Goal: Task Accomplishment & Management: Use online tool/utility

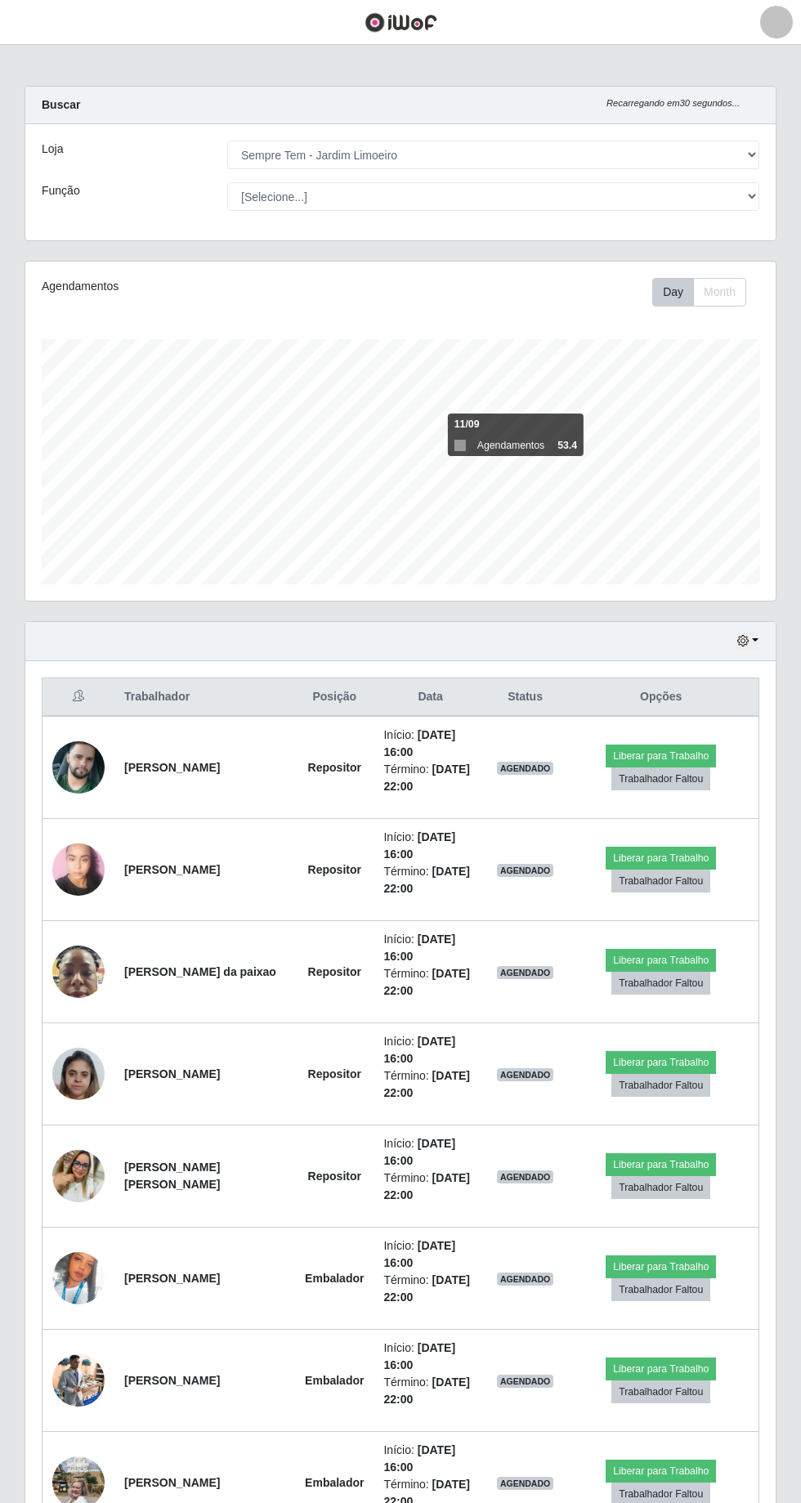
select select "508"
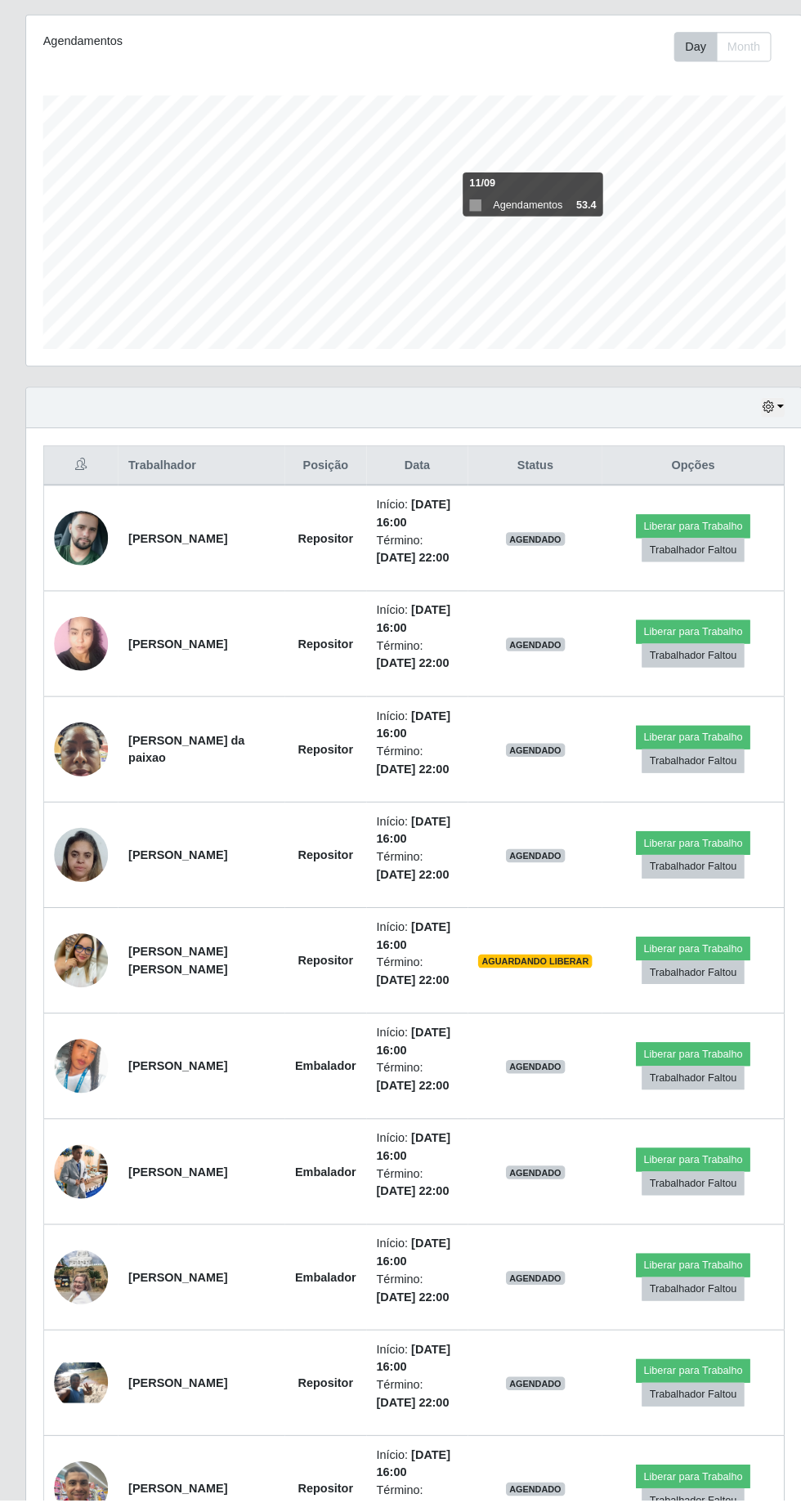
scroll to position [195, 0]
click at [687, 861] on button "Liberar para Trabalho" at bounding box center [670, 867] width 110 height 23
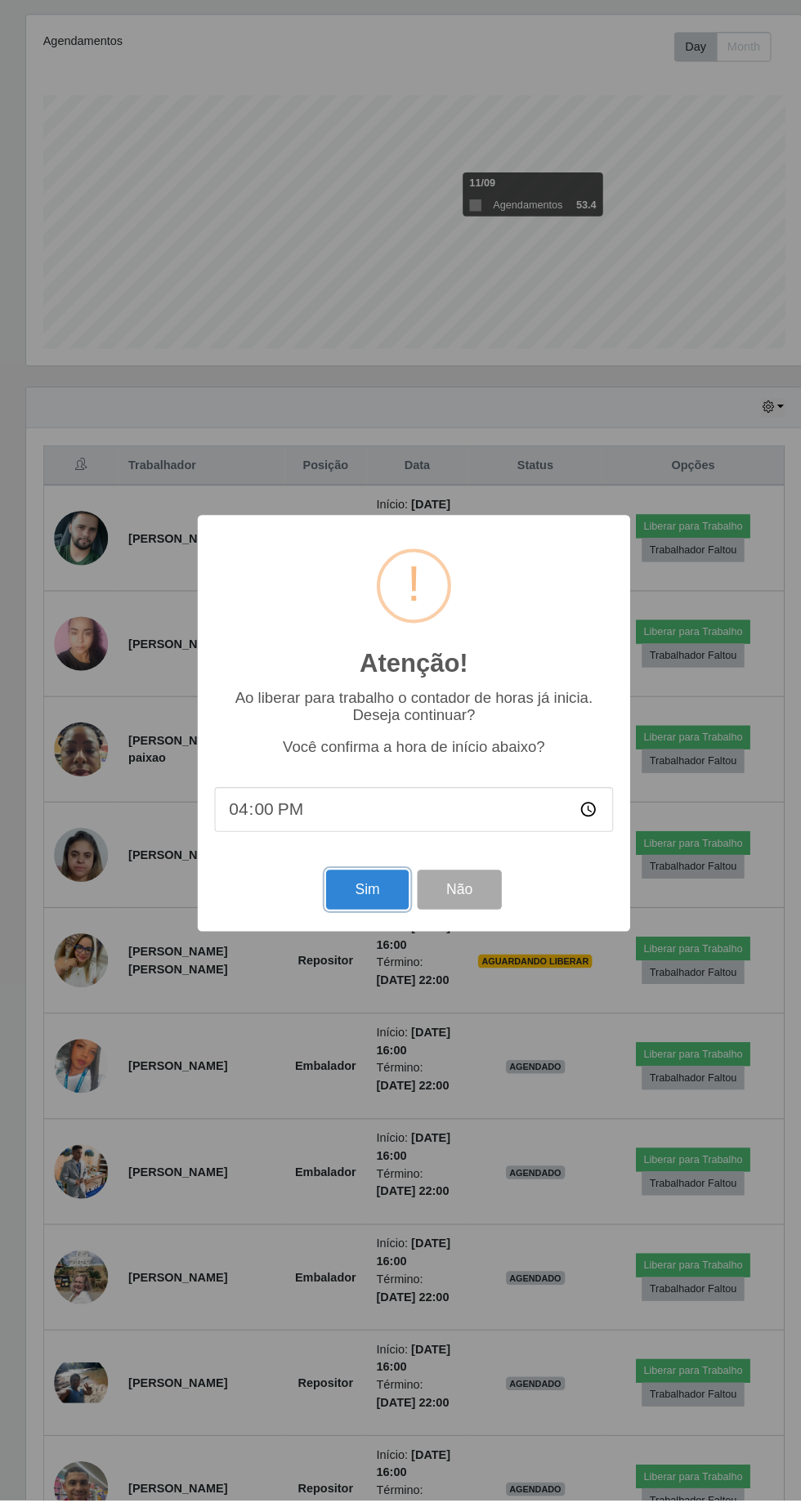
click at [355, 932] on button "Sim" at bounding box center [355, 912] width 79 height 38
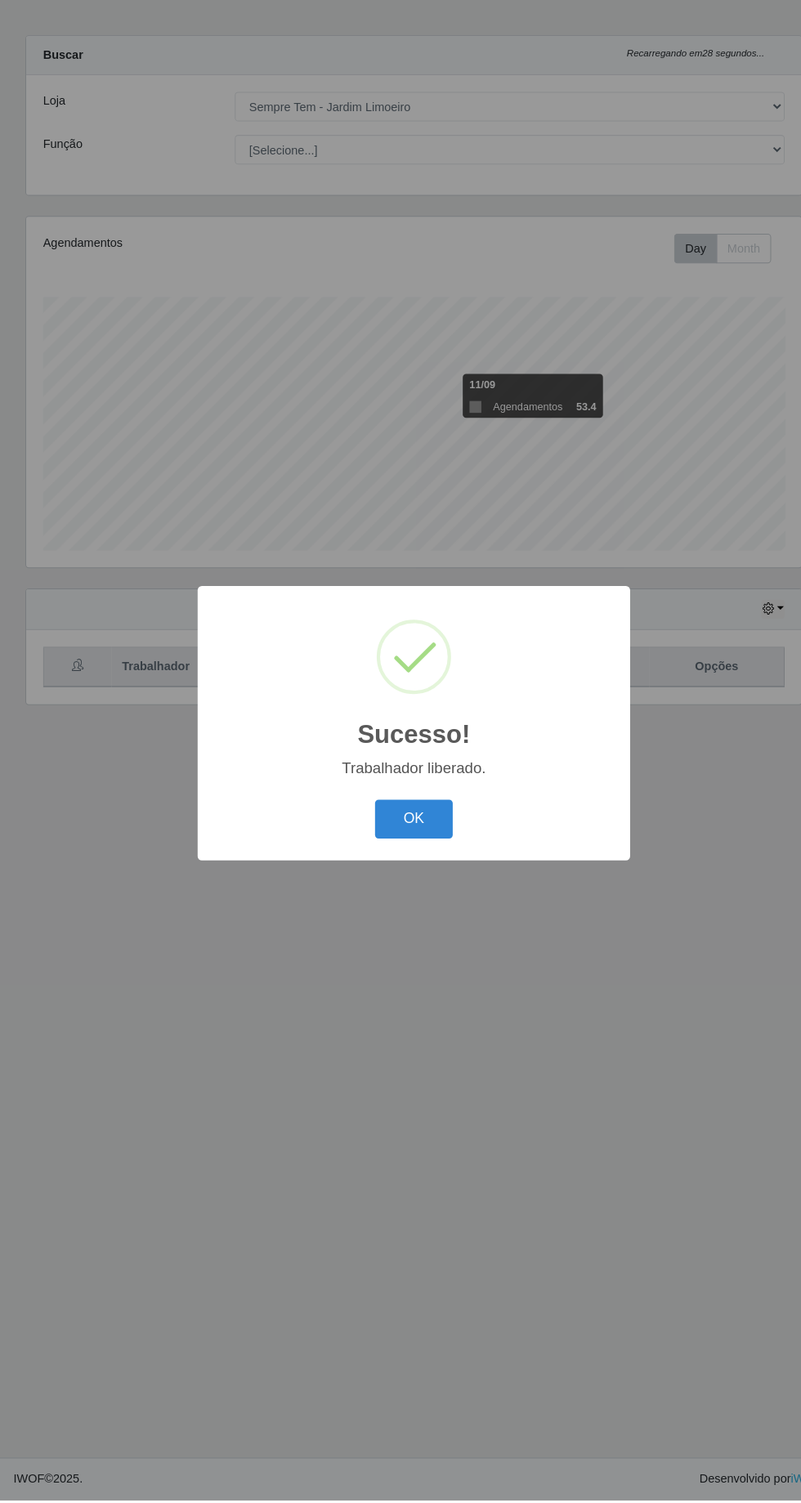
scroll to position [0, 0]
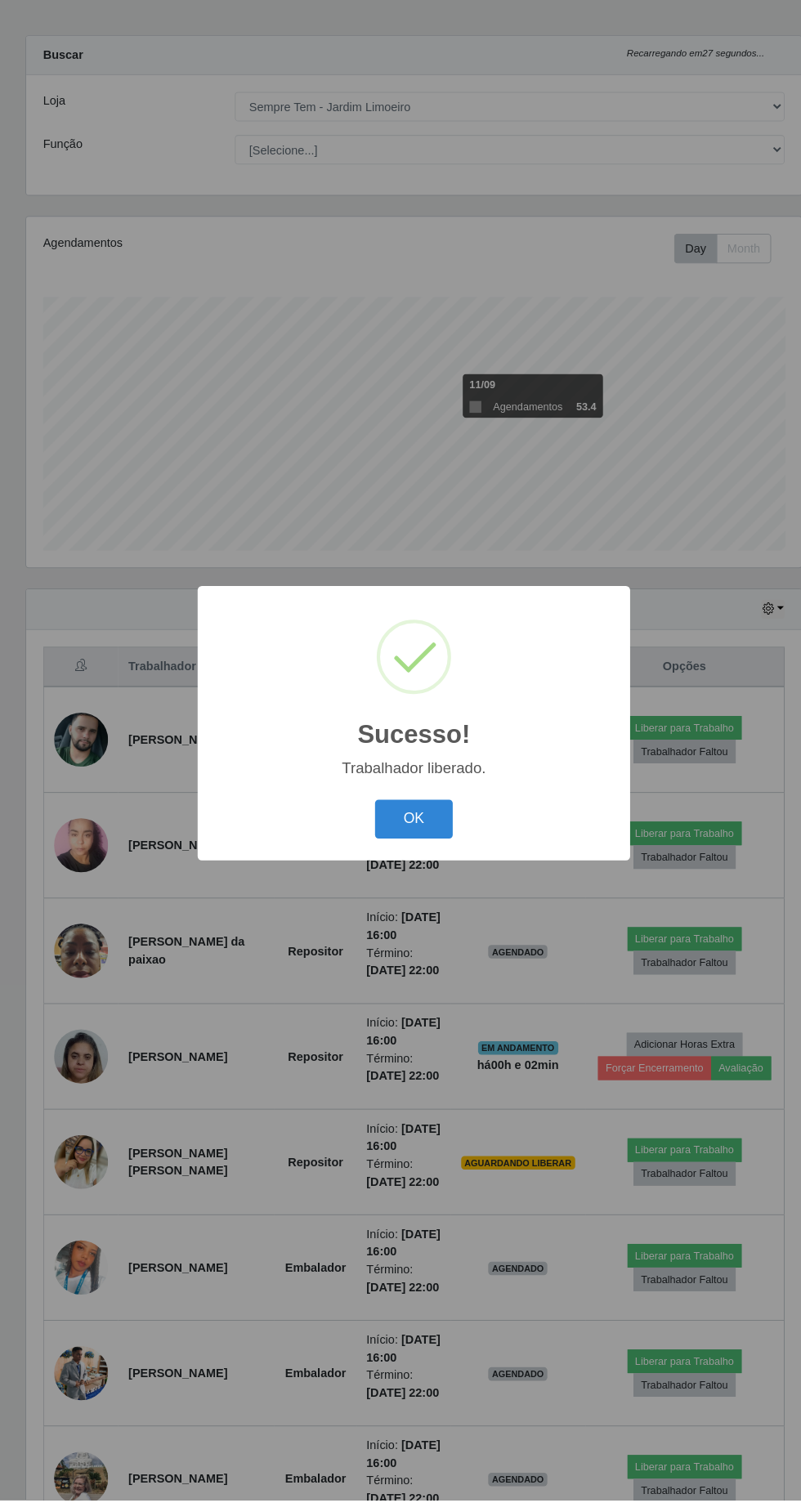
click at [418, 864] on button "OK" at bounding box center [401, 845] width 76 height 38
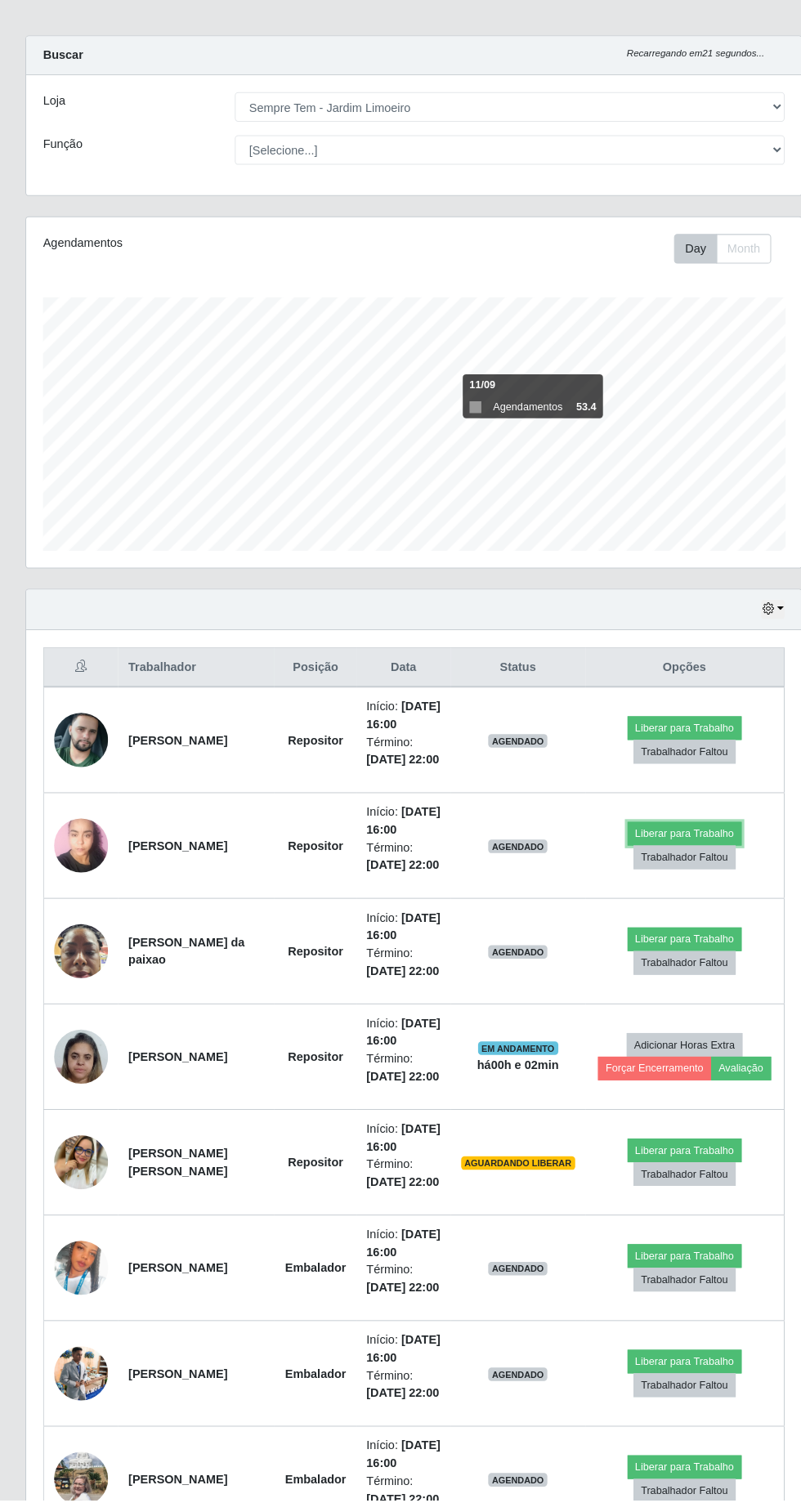
click at [669, 861] on button "Liberar para Trabalho" at bounding box center [662, 858] width 110 height 23
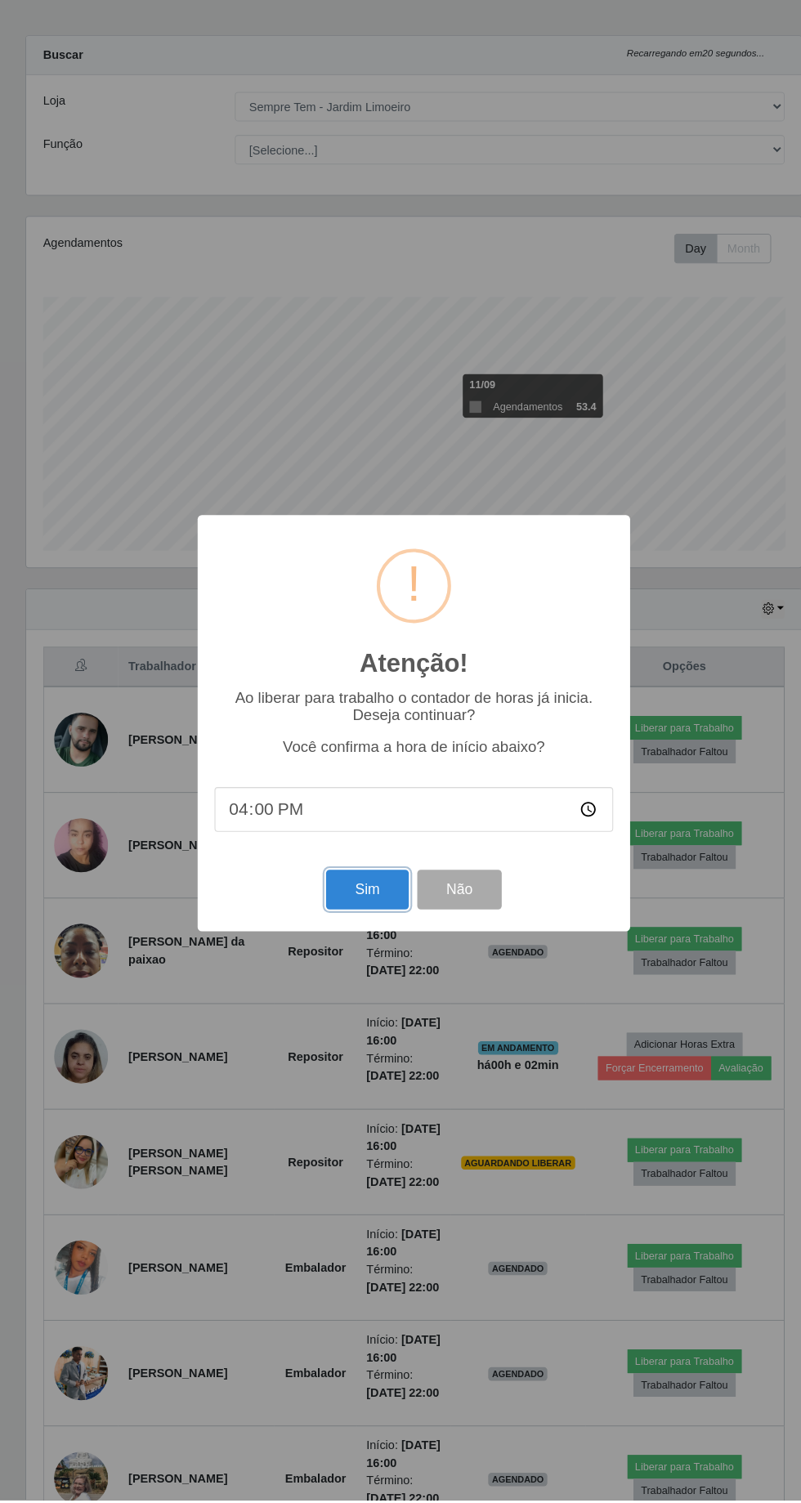
click at [355, 932] on button "Sim" at bounding box center [355, 912] width 79 height 38
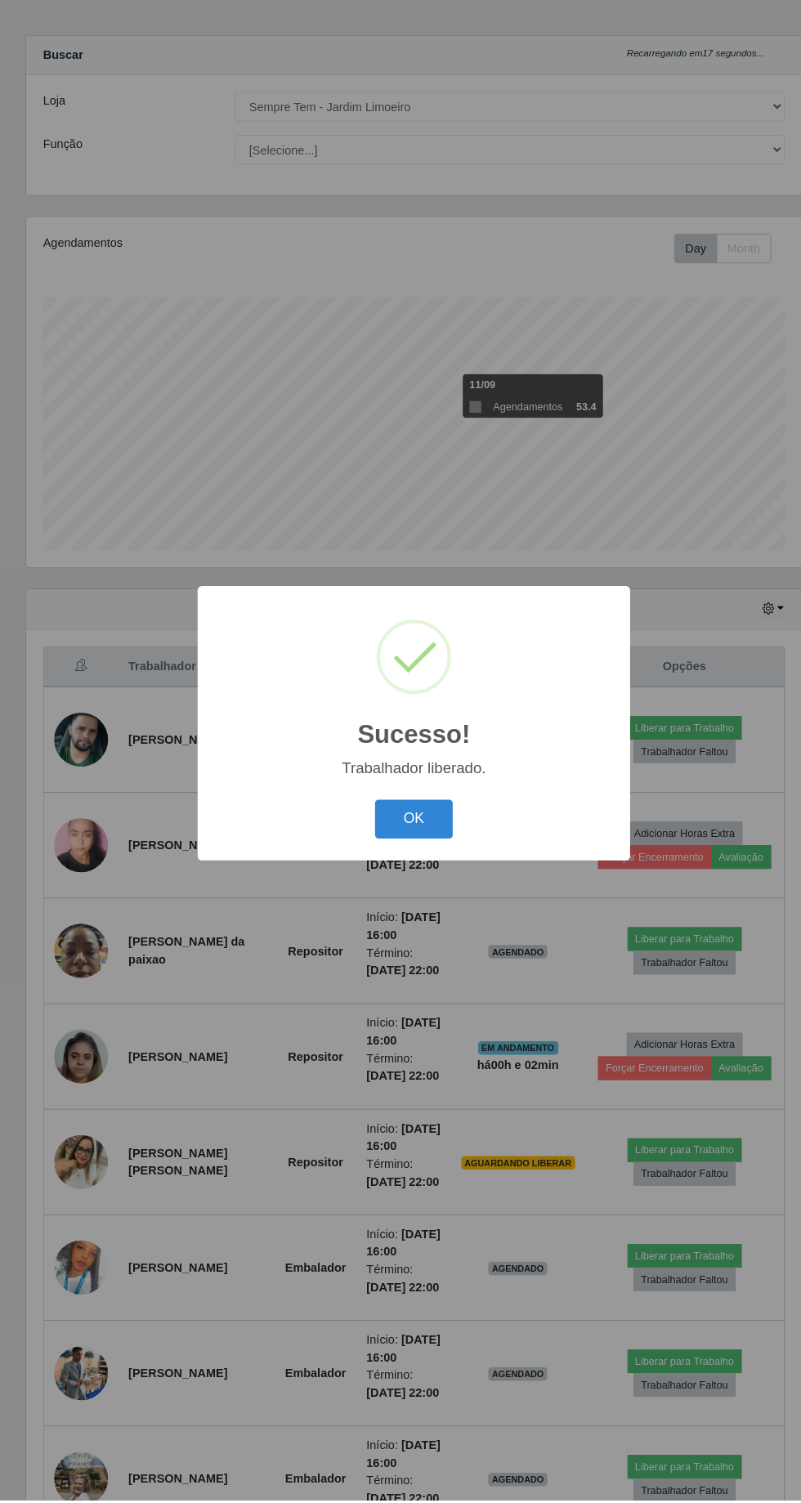
click at [417, 864] on button "OK" at bounding box center [401, 845] width 76 height 38
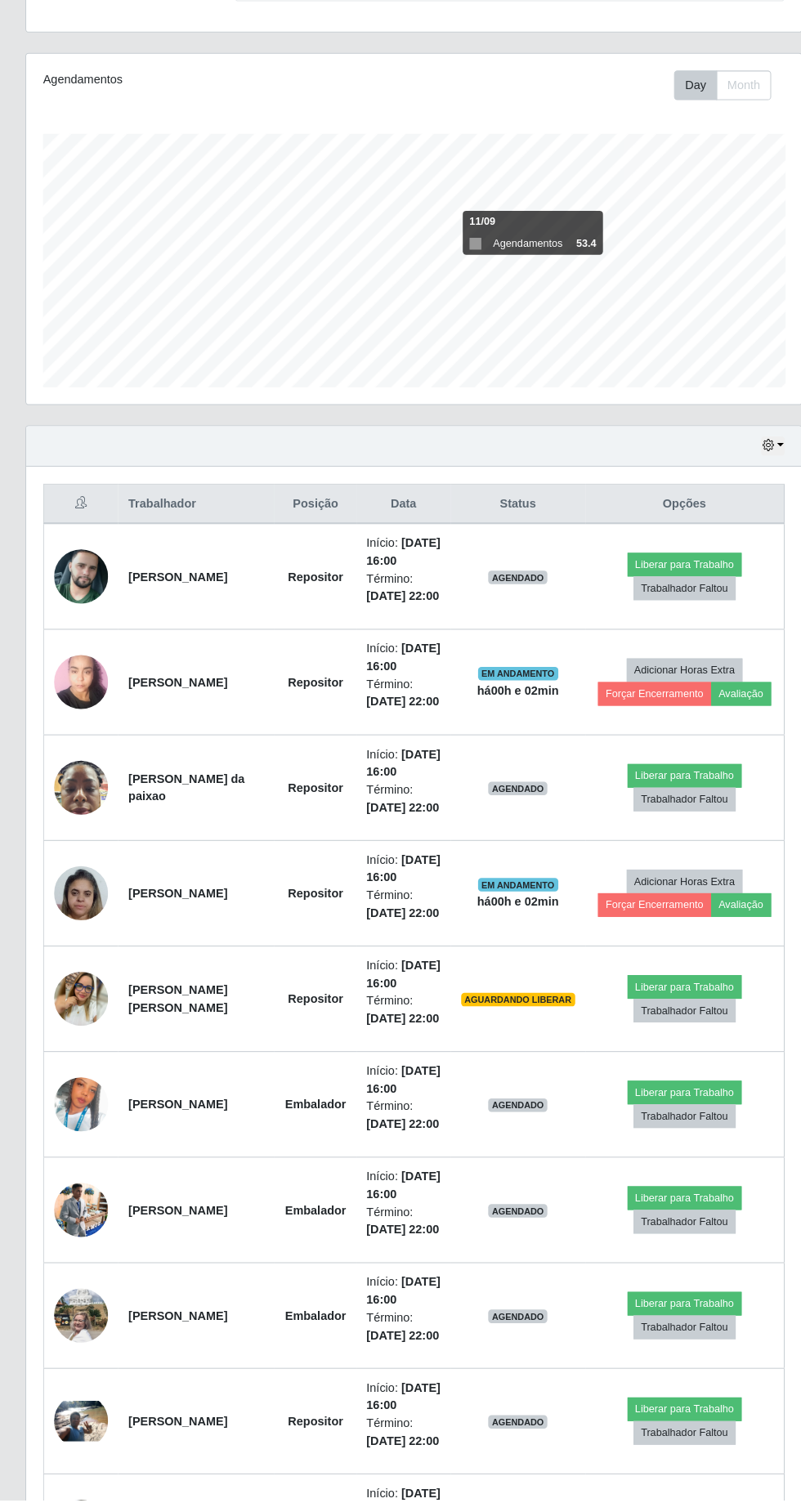
scroll to position [195, 0]
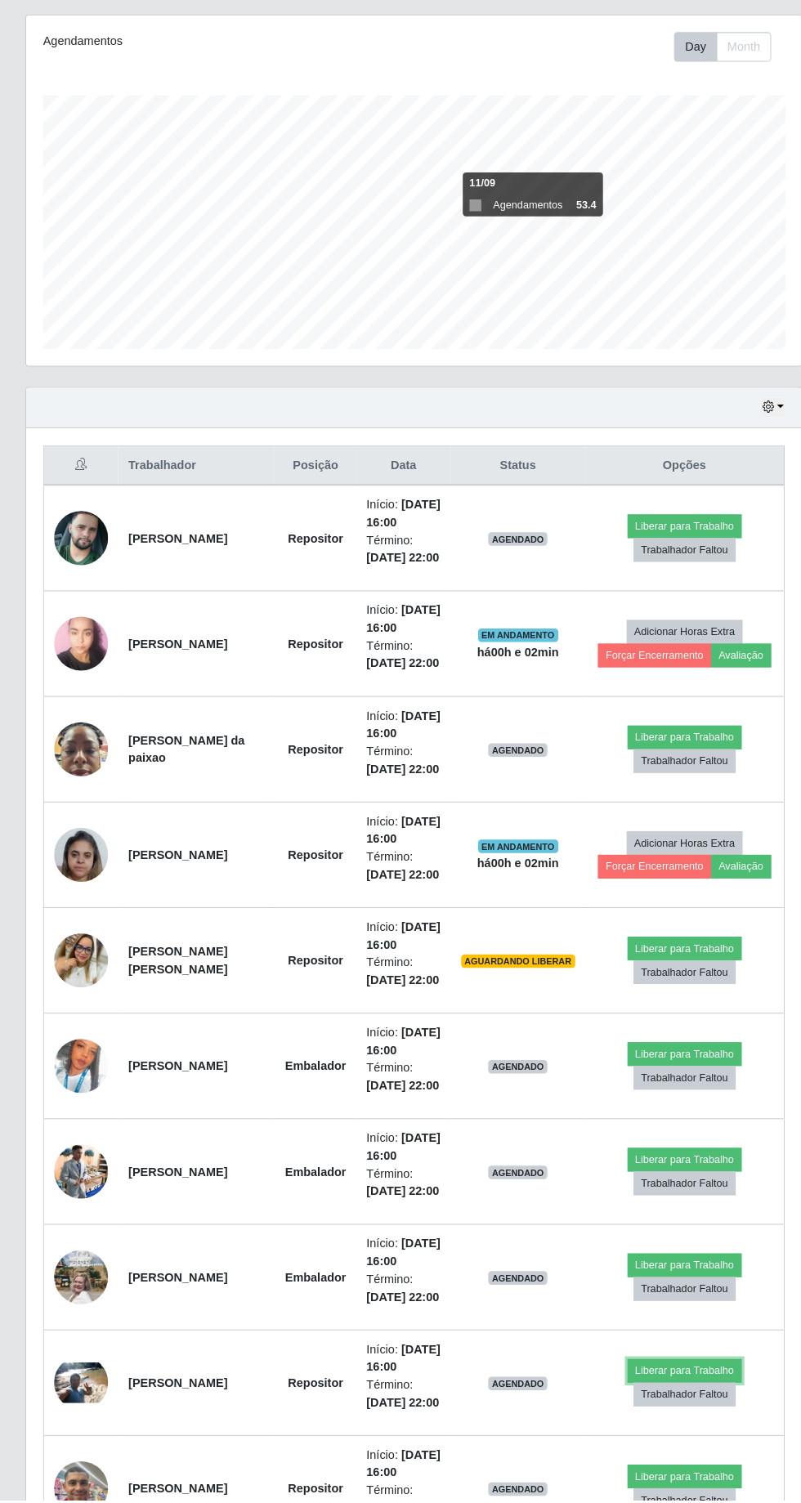
click at [674, 1370] on button "Liberar para Trabalho" at bounding box center [662, 1378] width 110 height 23
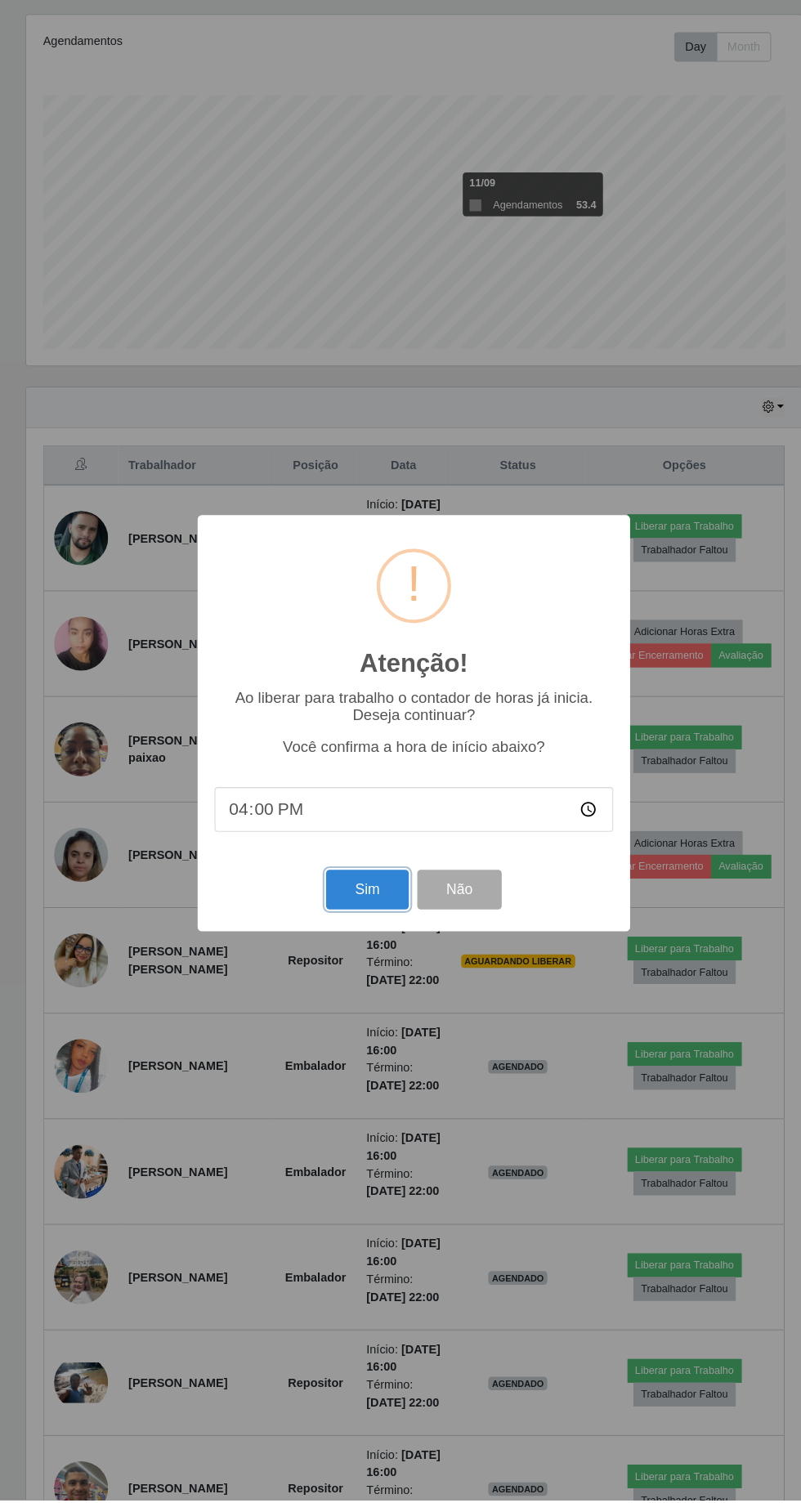
click at [333, 932] on button "Sim" at bounding box center [355, 912] width 79 height 38
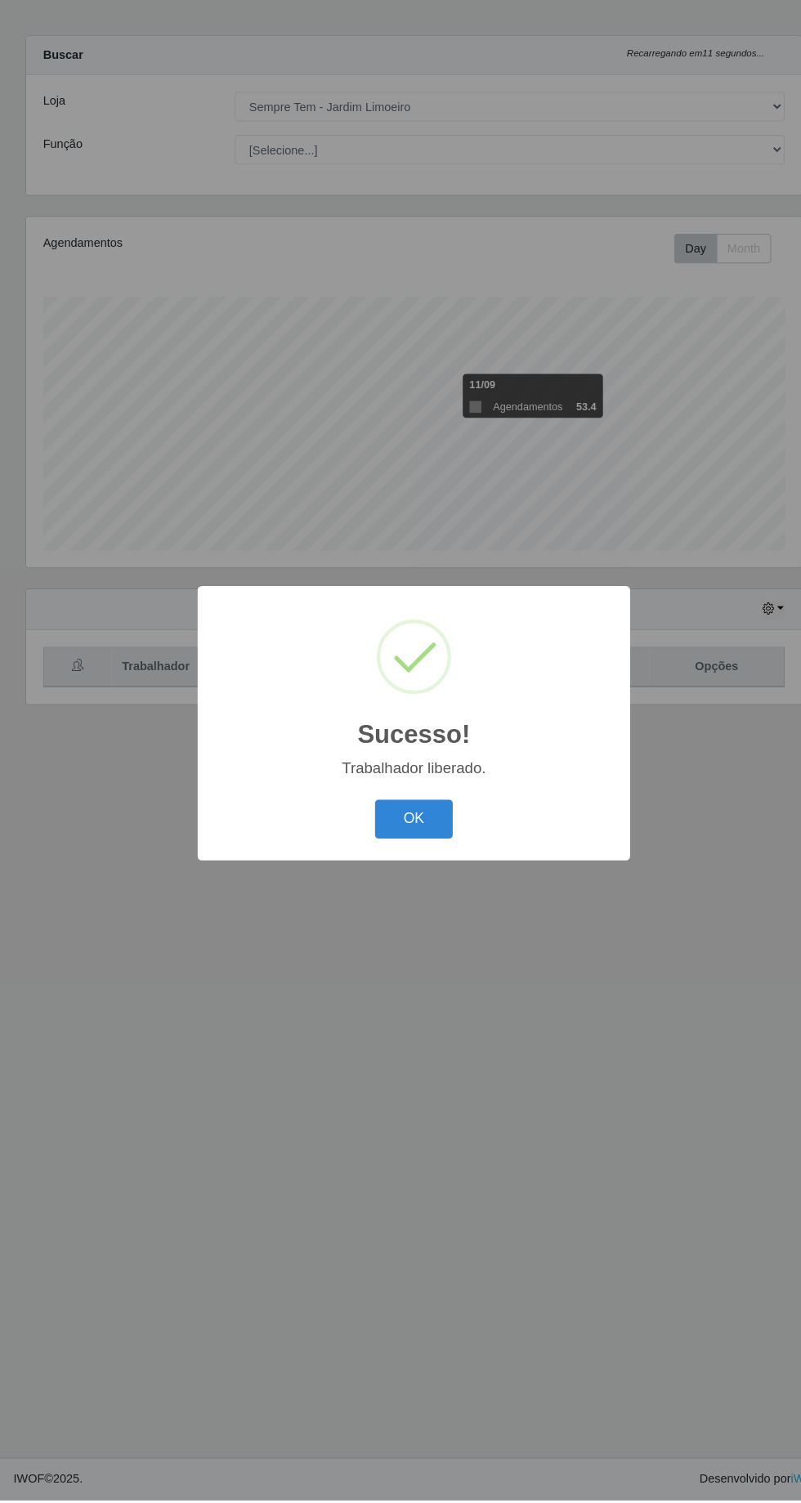
scroll to position [0, 0]
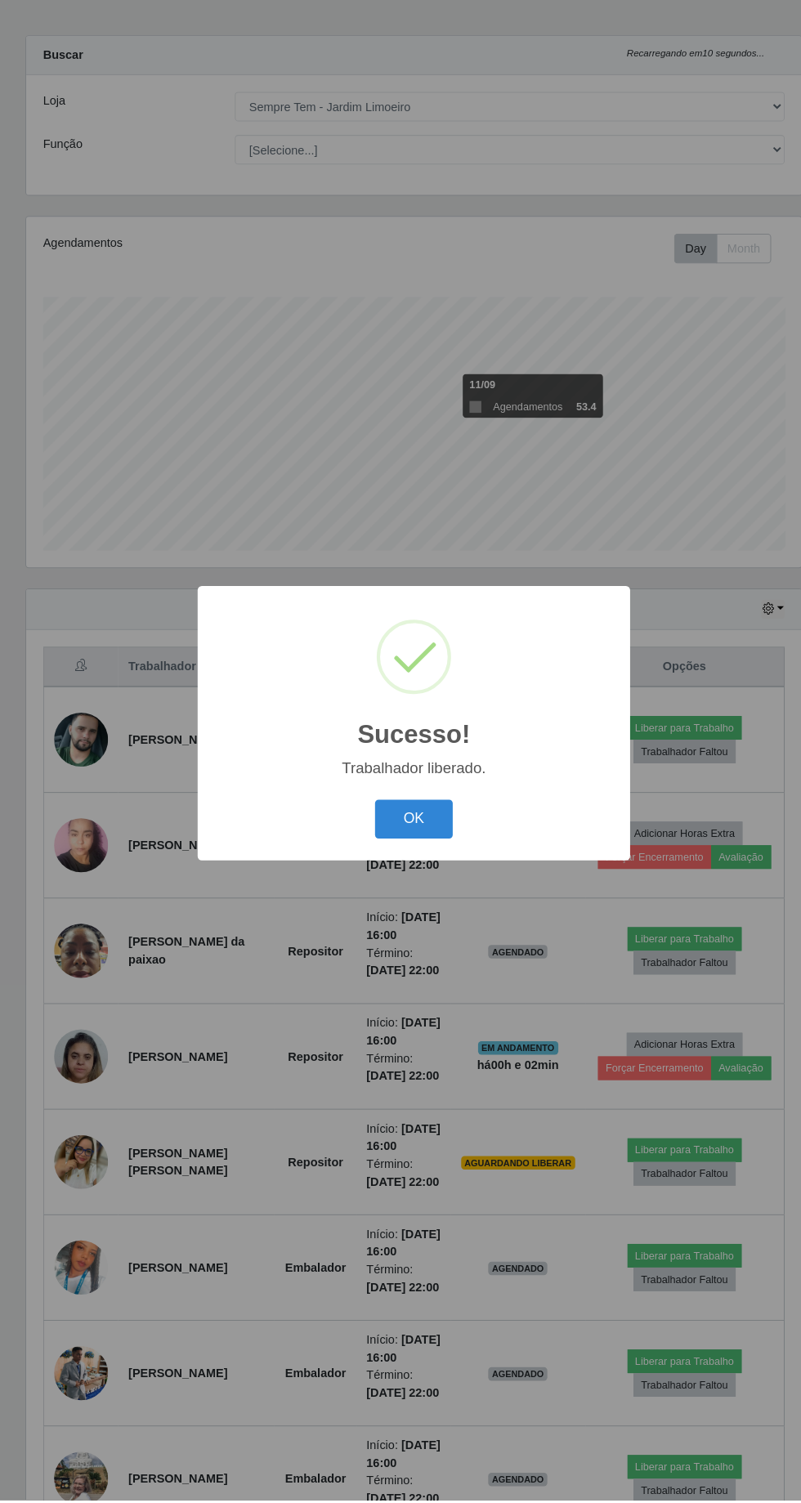
click at [400, 864] on button "OK" at bounding box center [401, 845] width 76 height 38
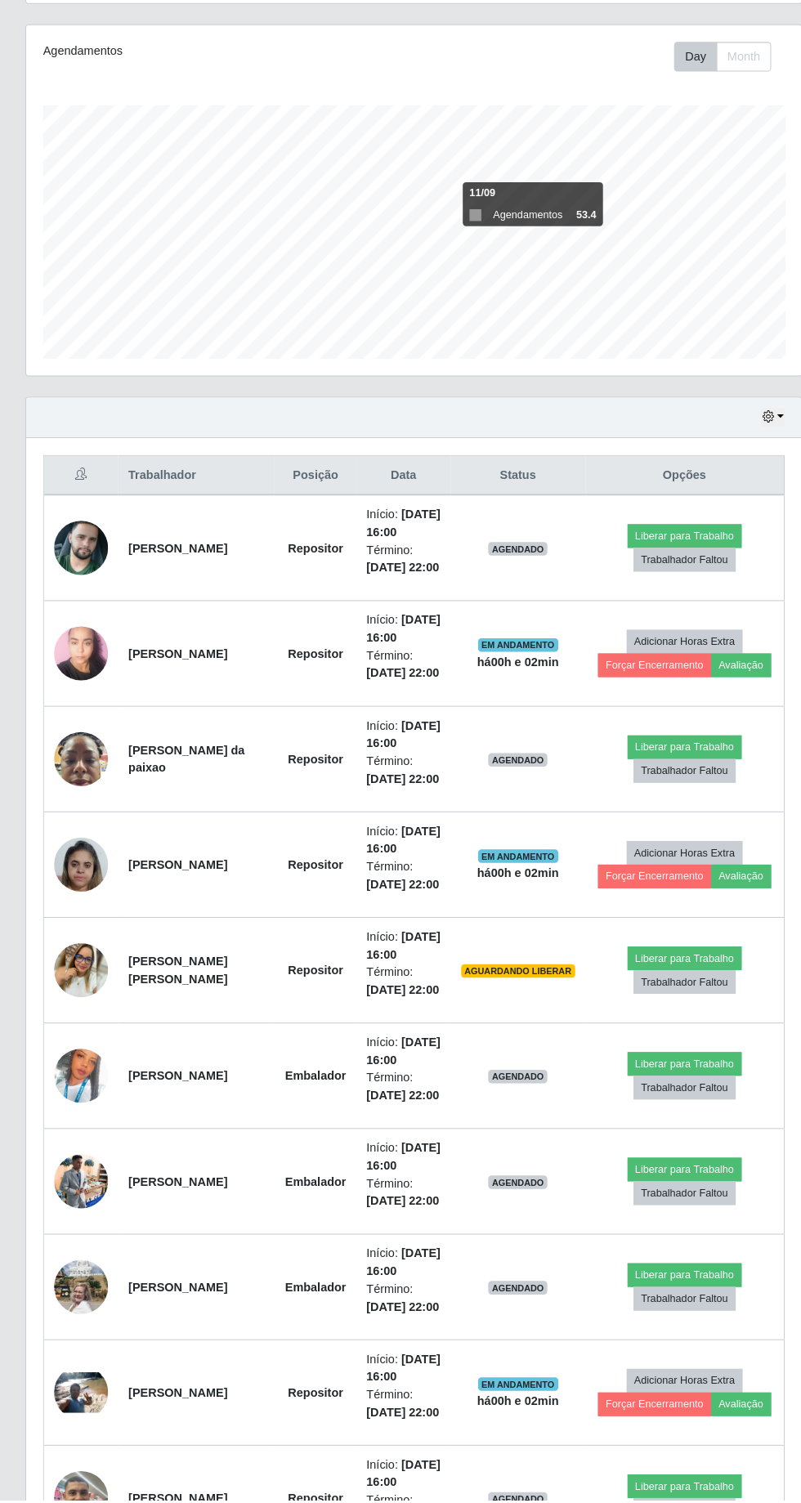
scroll to position [195, 0]
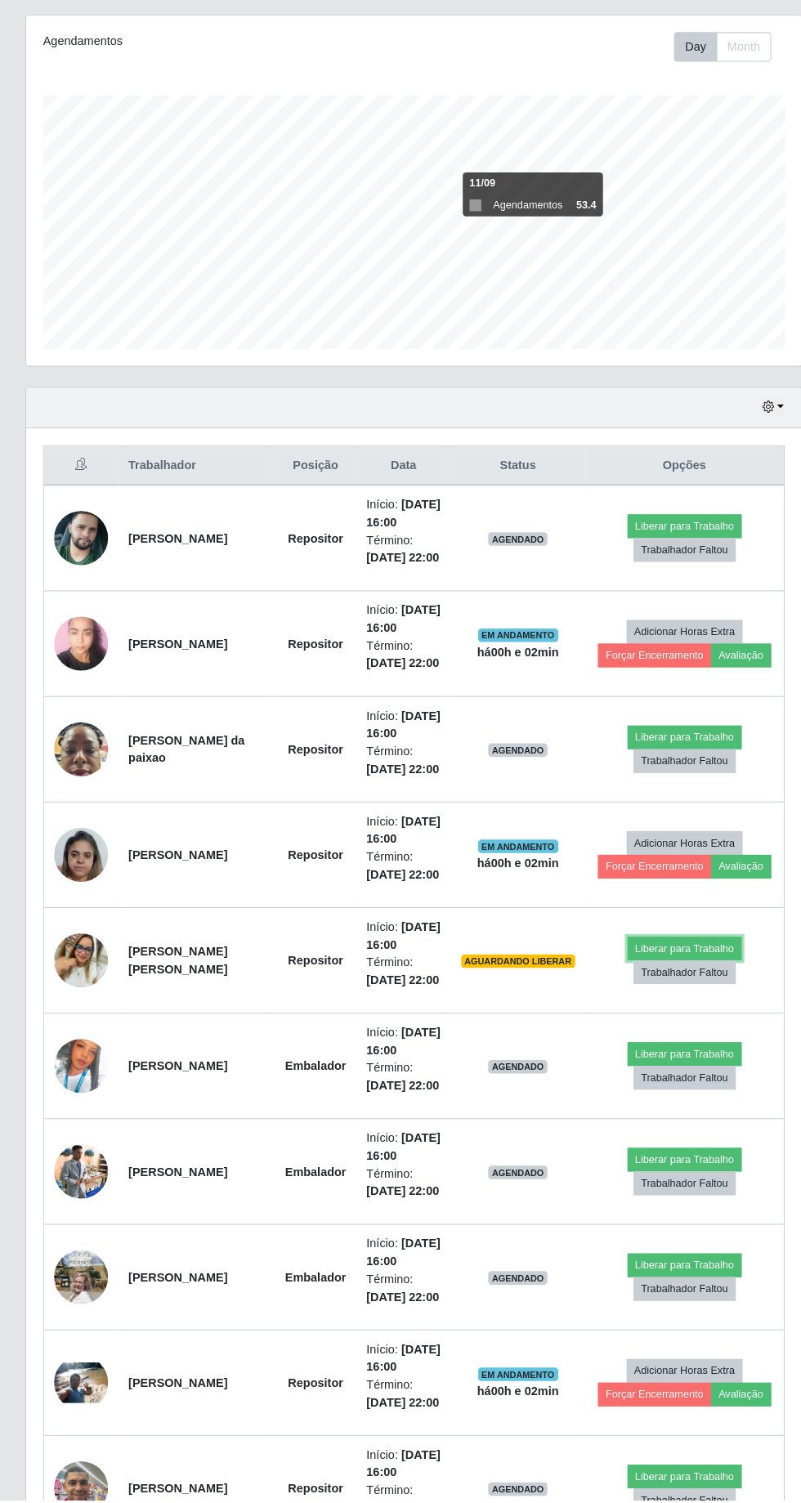
click at [666, 963] on button "Liberar para Trabalho" at bounding box center [662, 969] width 110 height 23
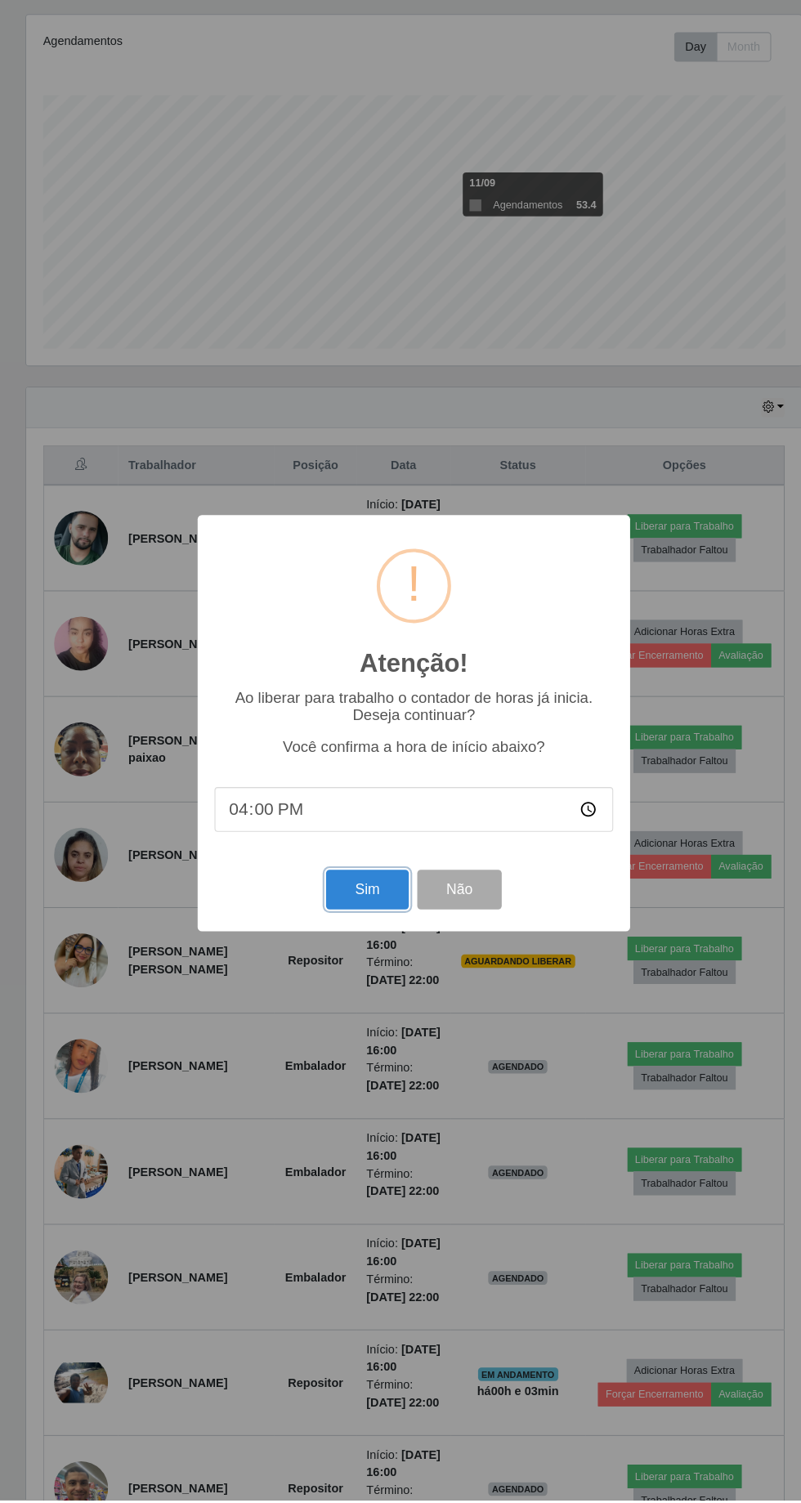
click at [355, 932] on button "Sim" at bounding box center [355, 912] width 79 height 38
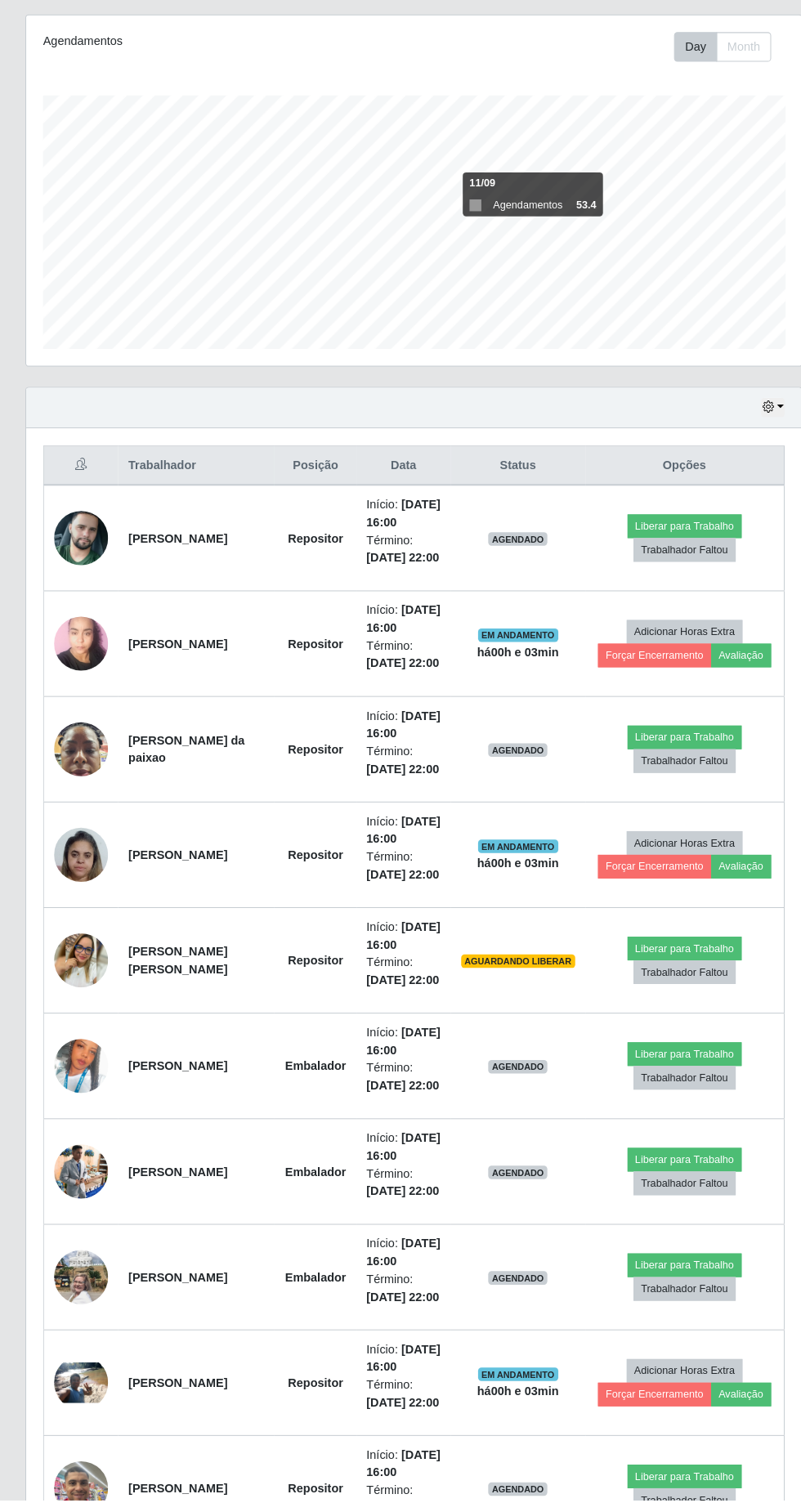
scroll to position [0, 0]
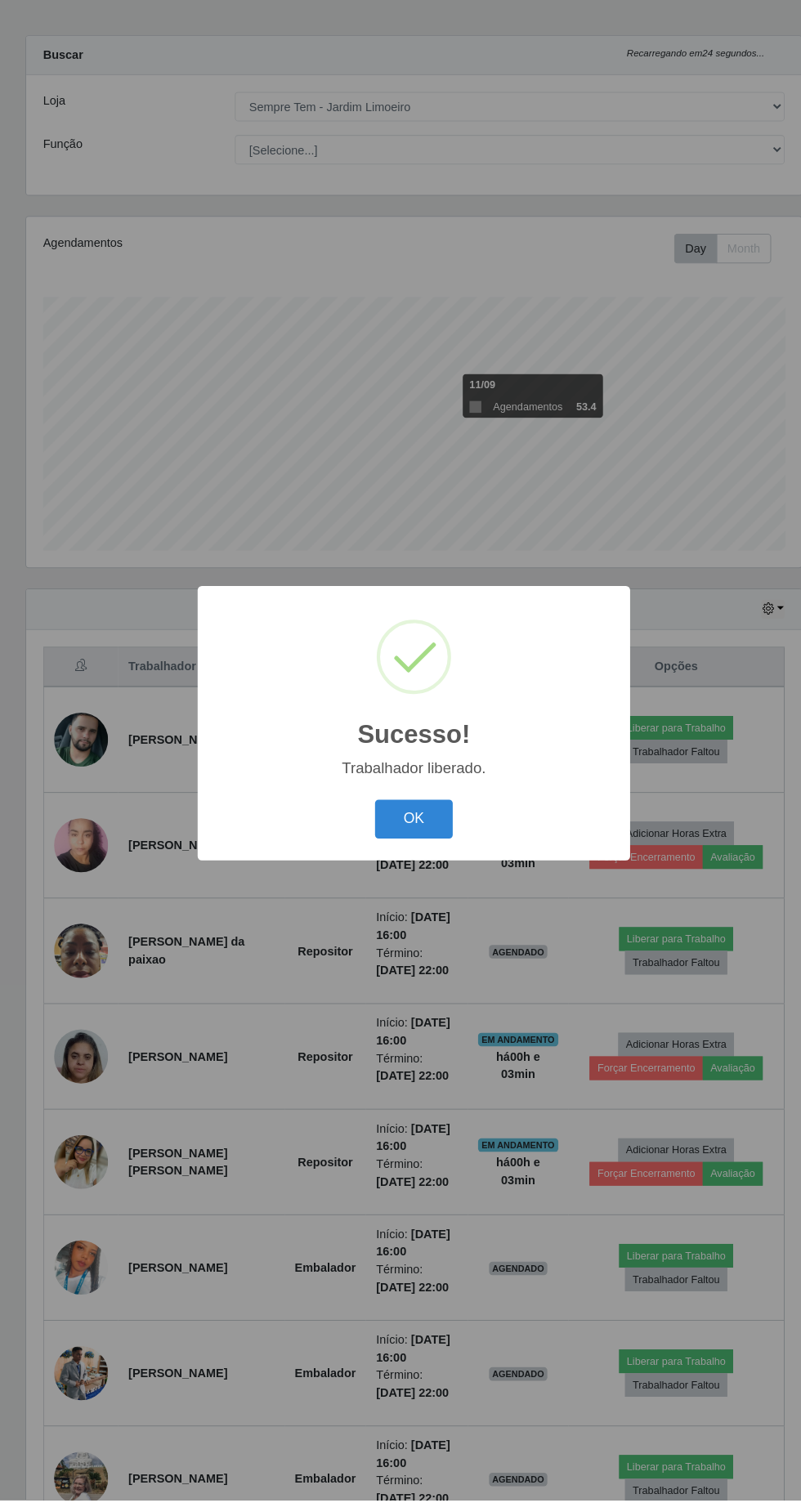
click at [415, 864] on button "OK" at bounding box center [401, 845] width 76 height 38
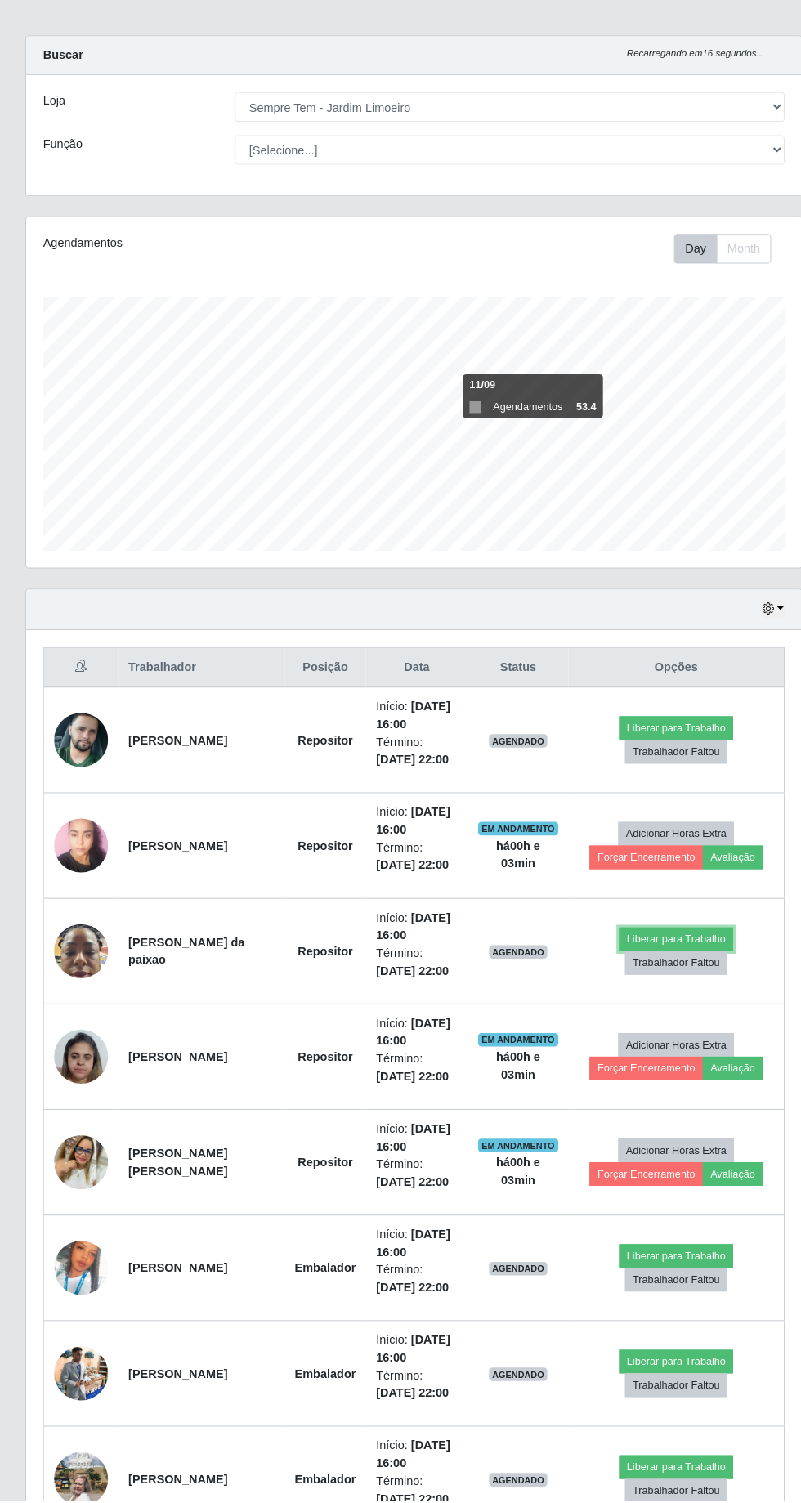
click at [678, 951] on button "Liberar para Trabalho" at bounding box center [654, 960] width 110 height 23
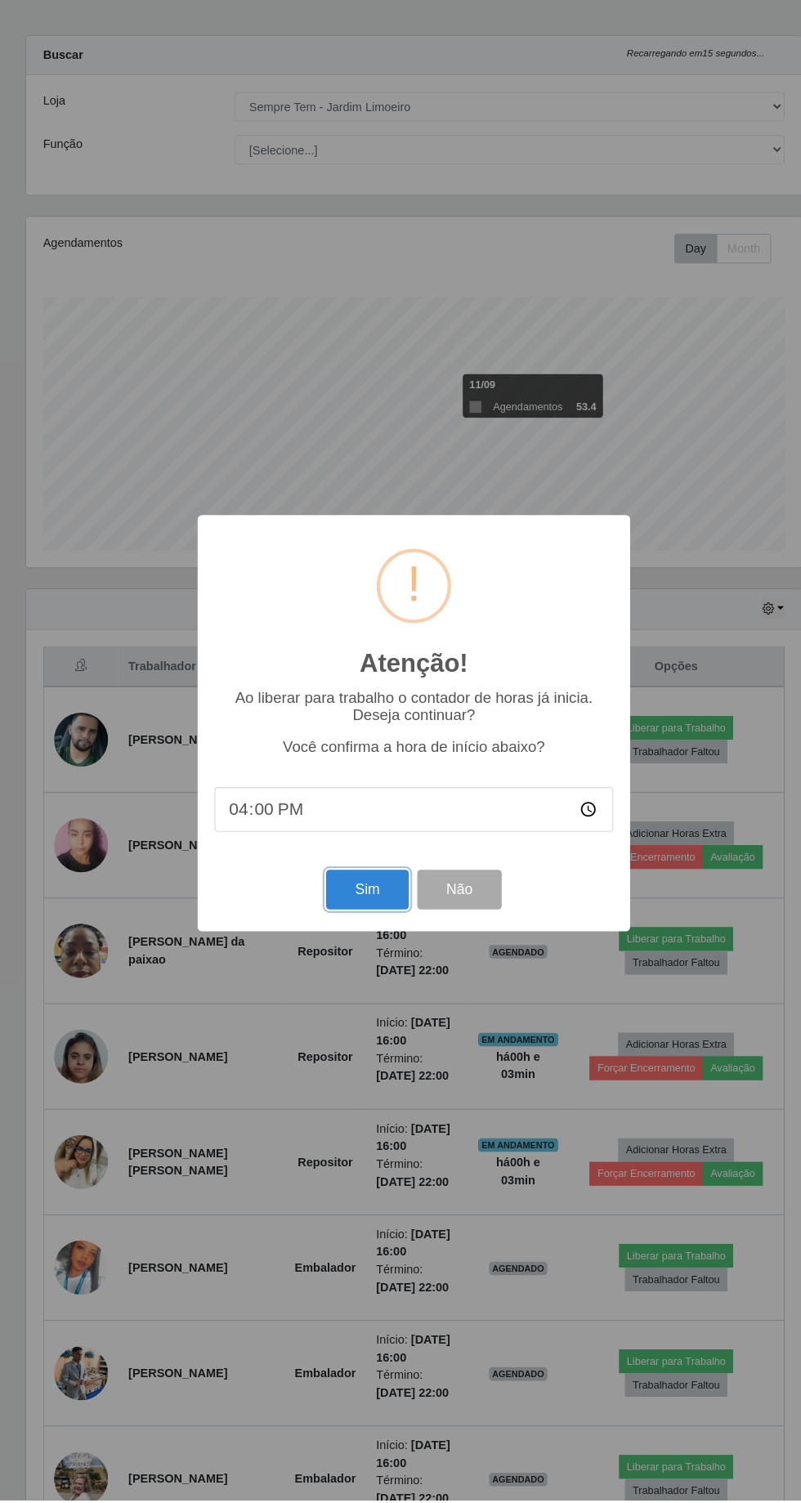
click at [332, 932] on button "Sim" at bounding box center [355, 912] width 79 height 38
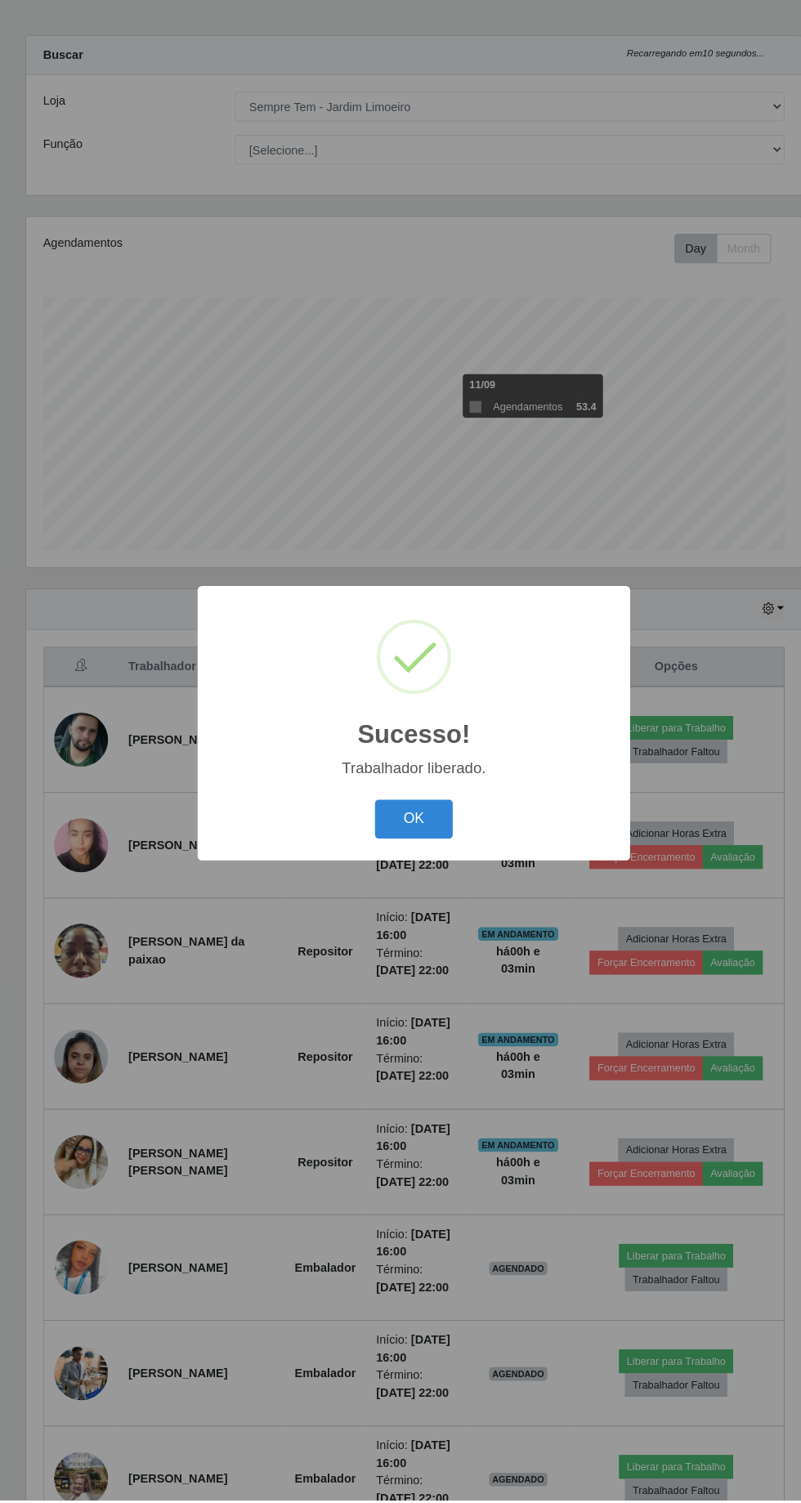
click at [398, 864] on button "OK" at bounding box center [401, 845] width 76 height 38
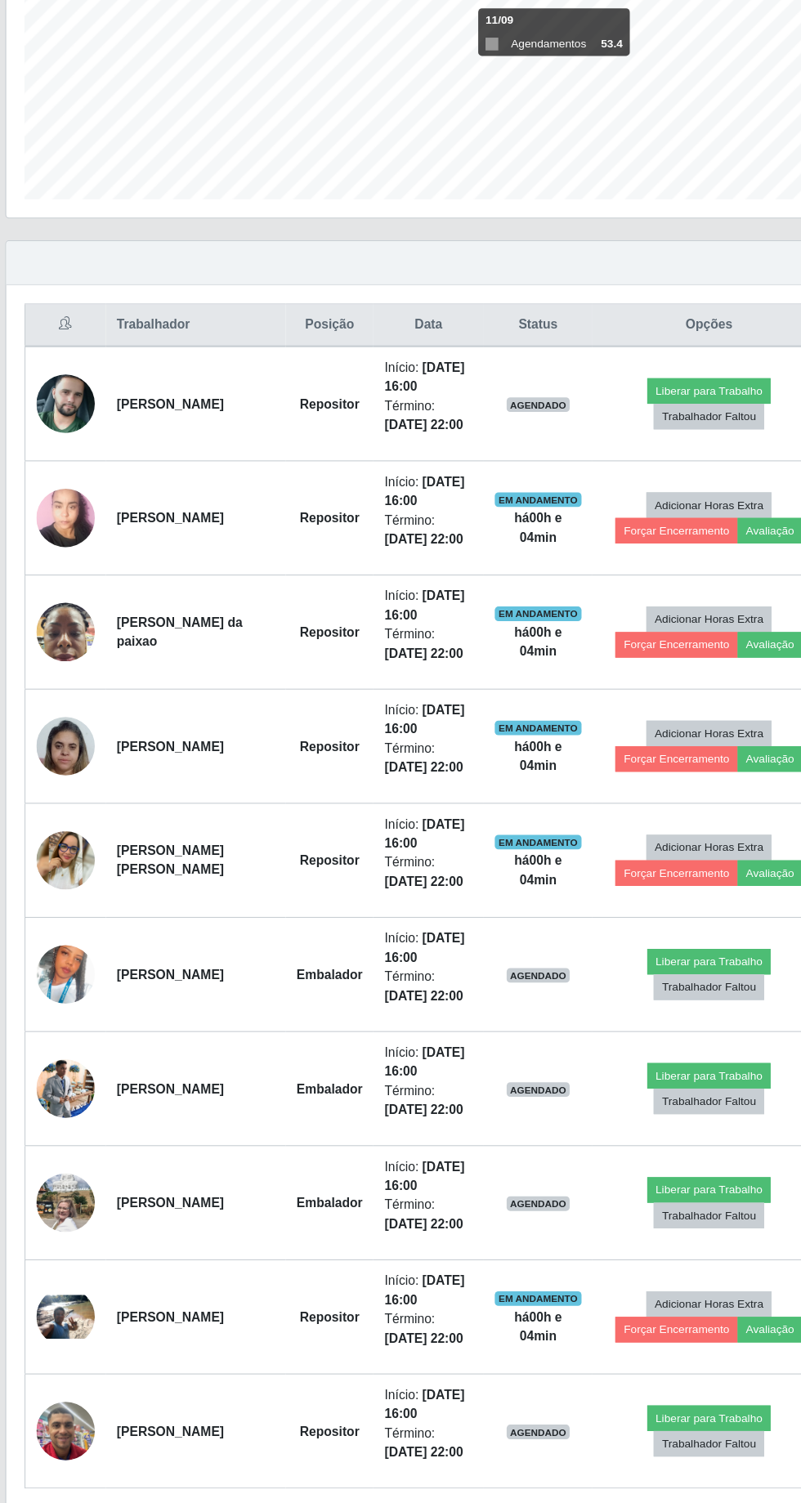
scroll to position [247, 0]
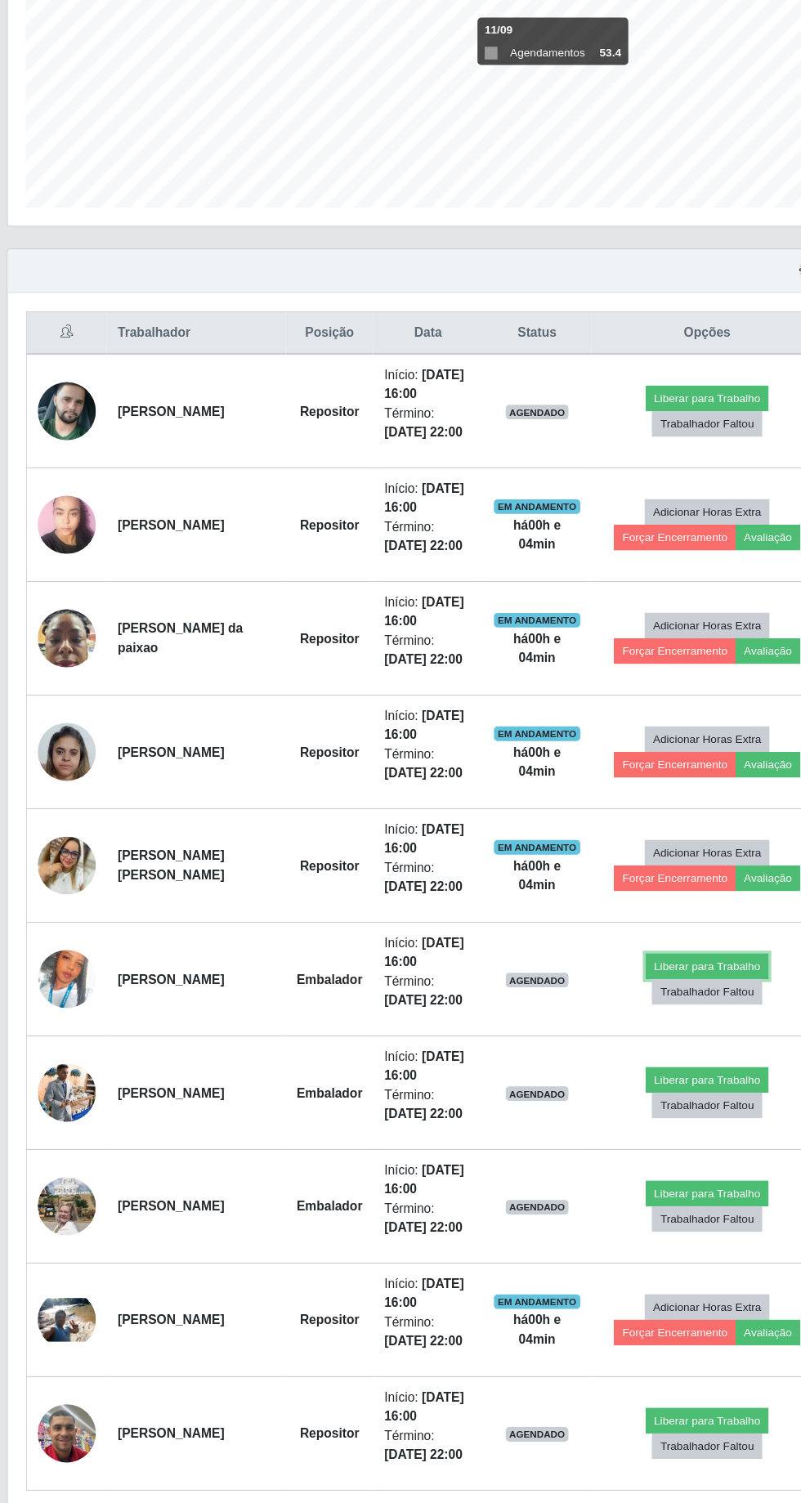
click at [663, 1011] on button "Liberar para Trabalho" at bounding box center [654, 1020] width 110 height 23
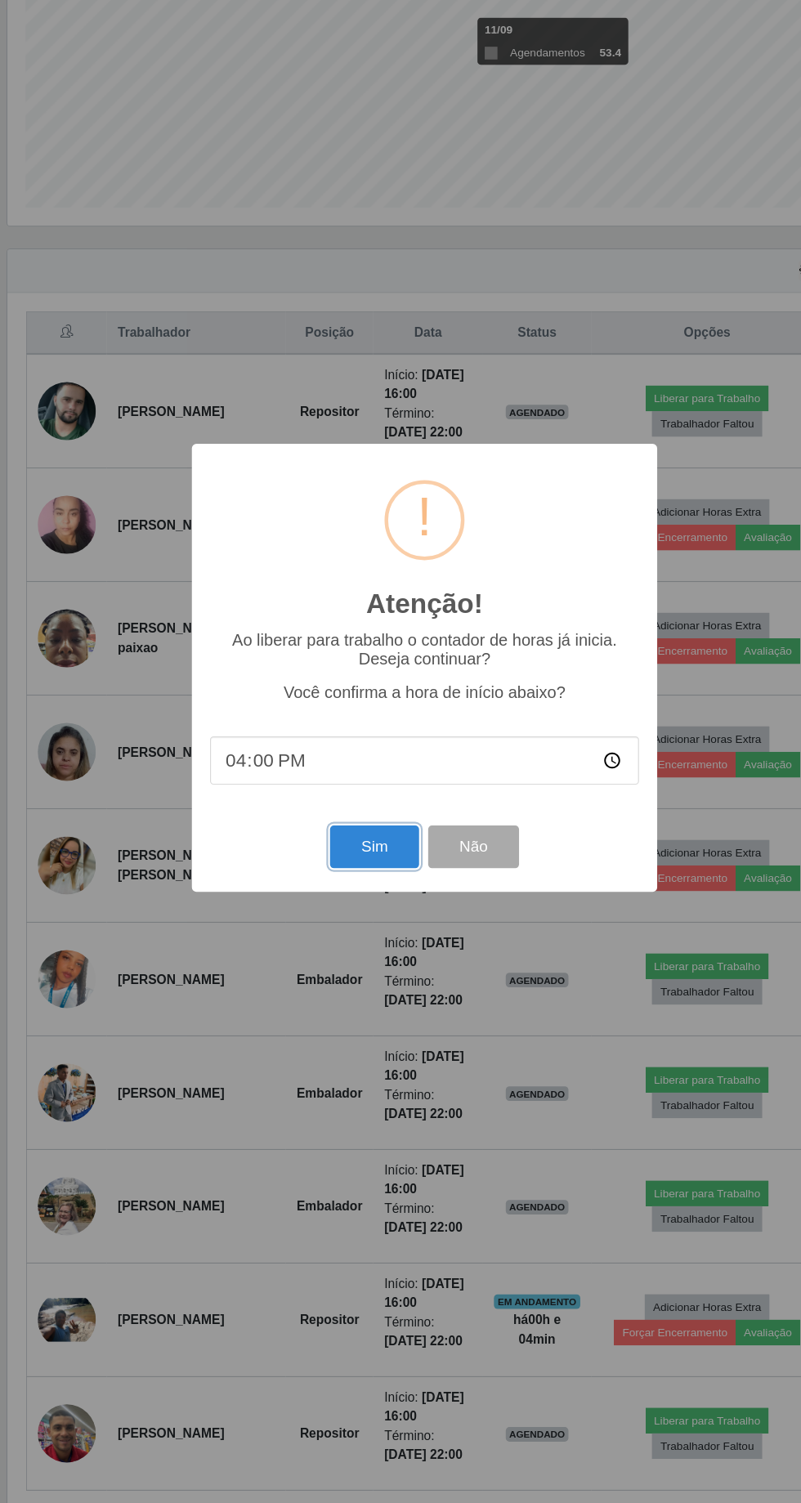
click at [328, 929] on button "Sim" at bounding box center [355, 912] width 79 height 38
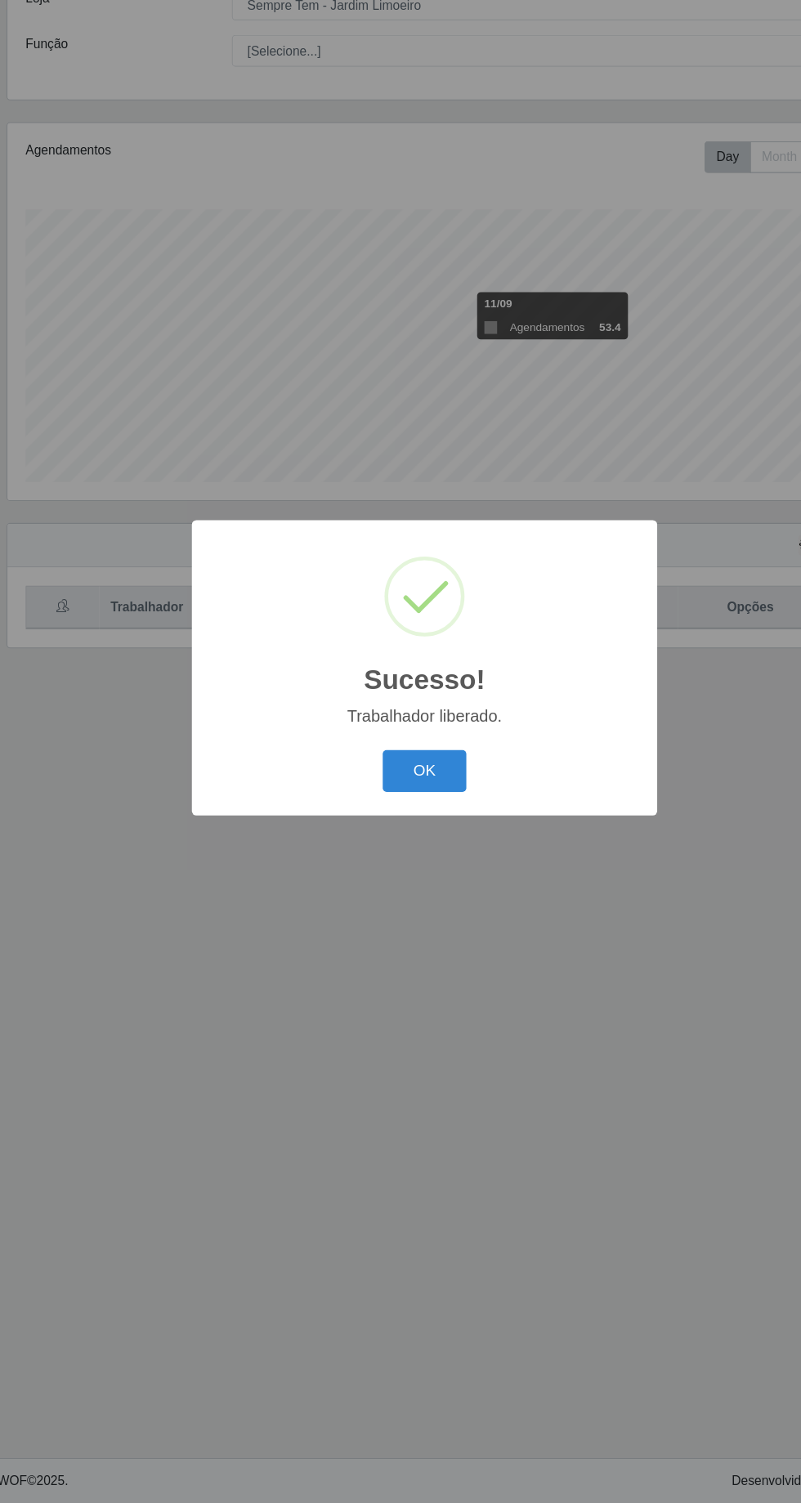
scroll to position [108, 0]
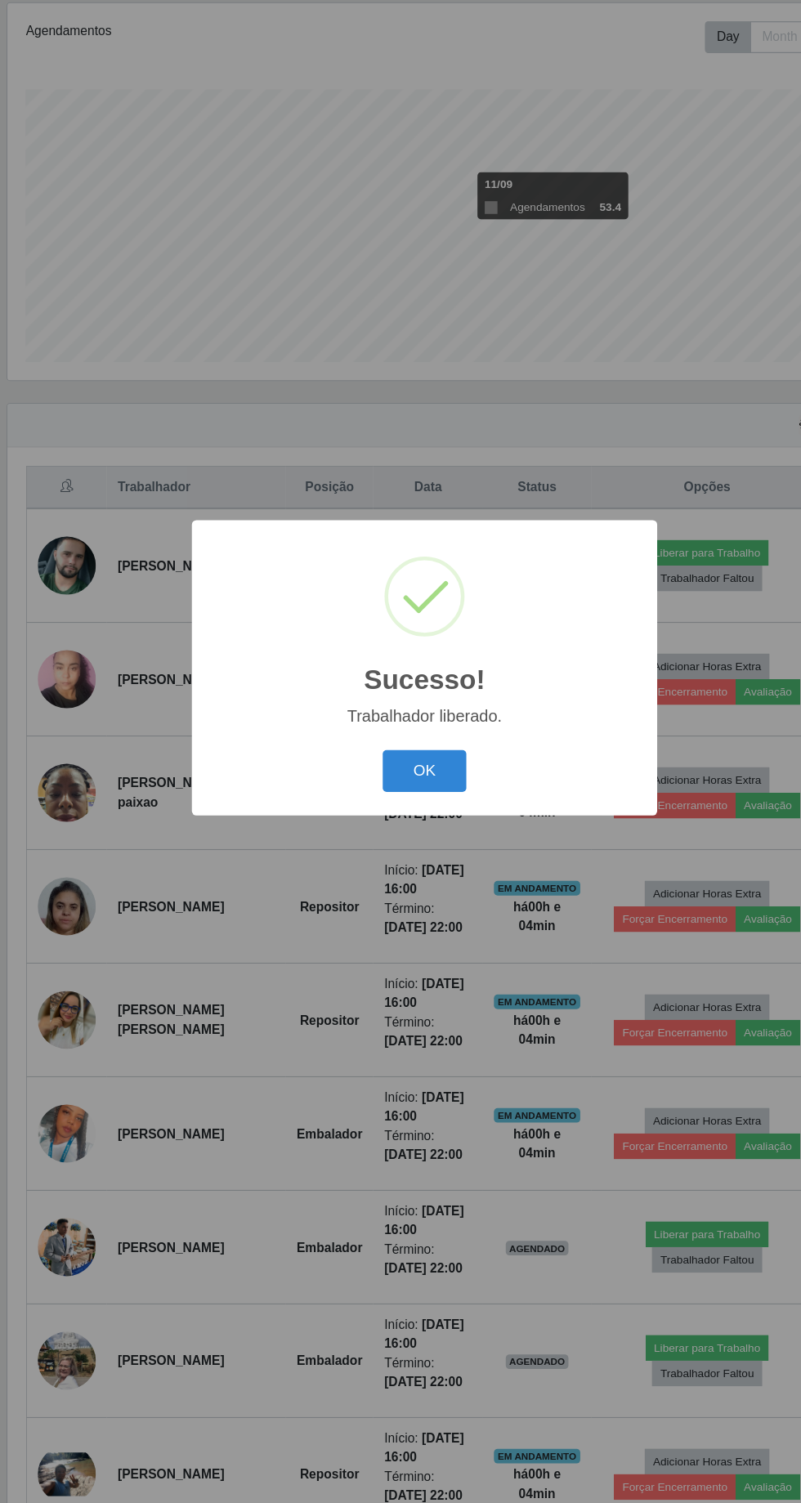
click at [383, 855] on button "OK" at bounding box center [401, 845] width 76 height 38
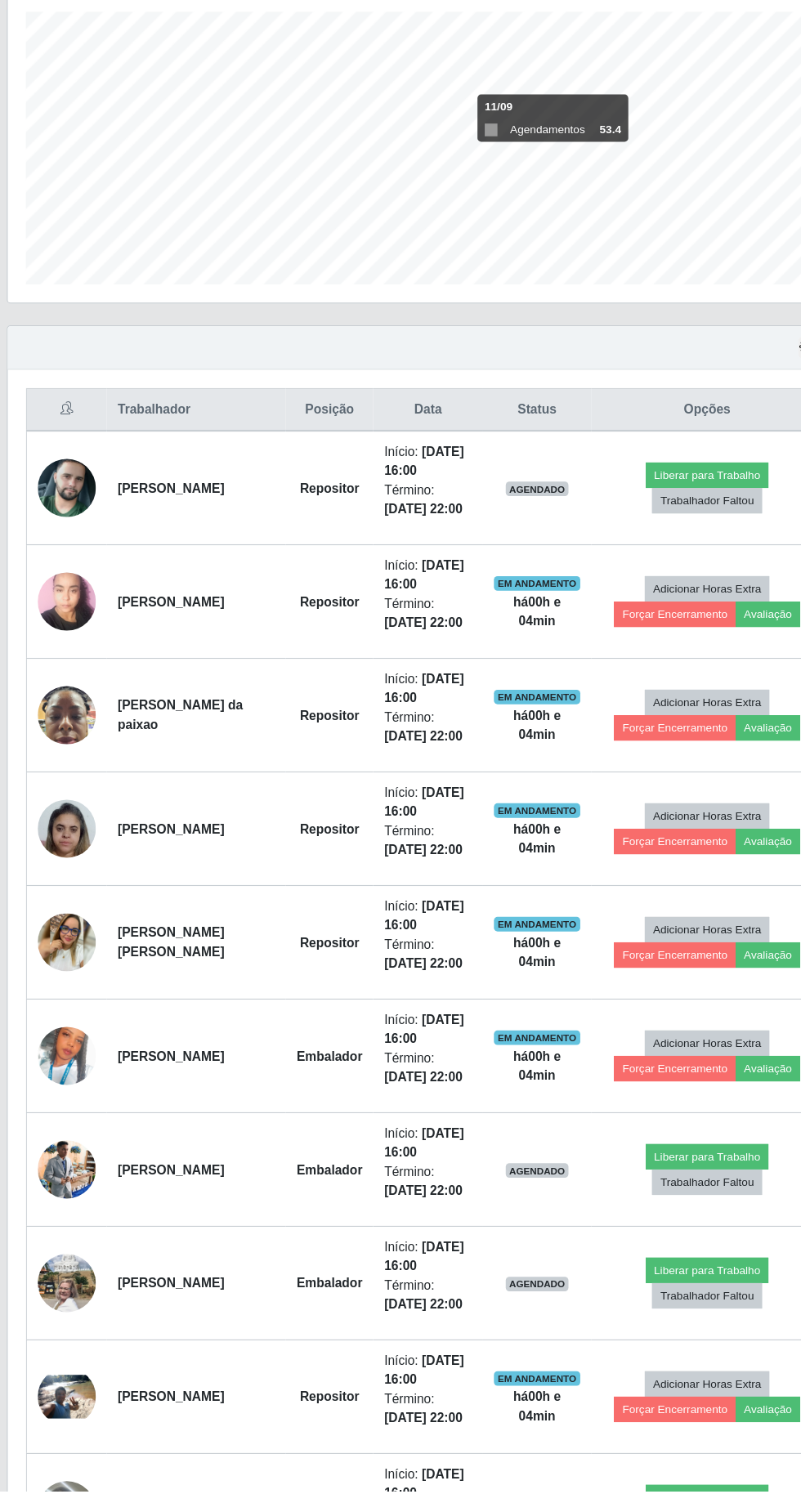
scroll to position [168, 0]
click at [654, 1213] on button "Trabalhador Faltou" at bounding box center [654, 1224] width 99 height 23
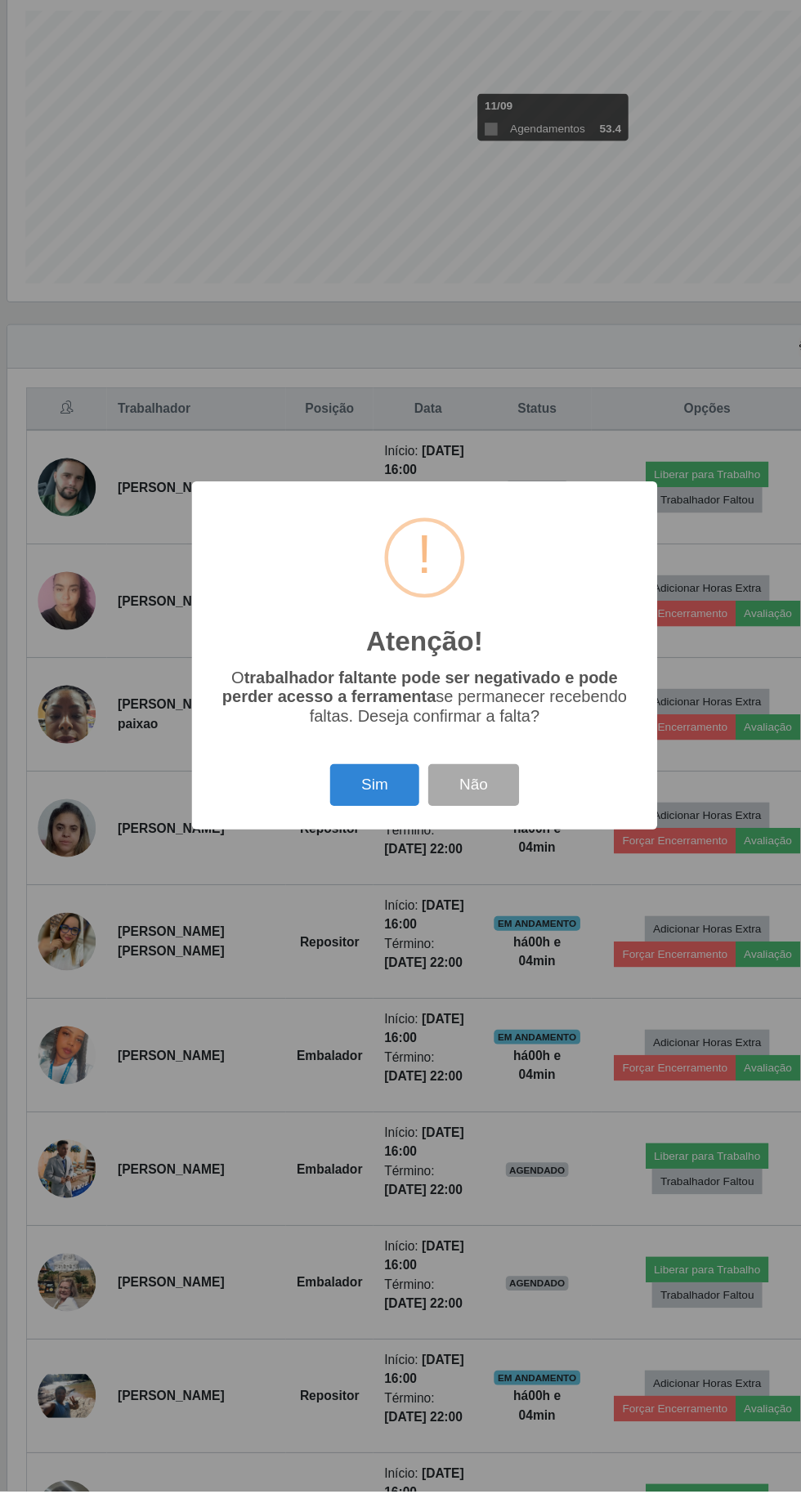
click at [356, 888] on button "Sim" at bounding box center [355, 868] width 79 height 38
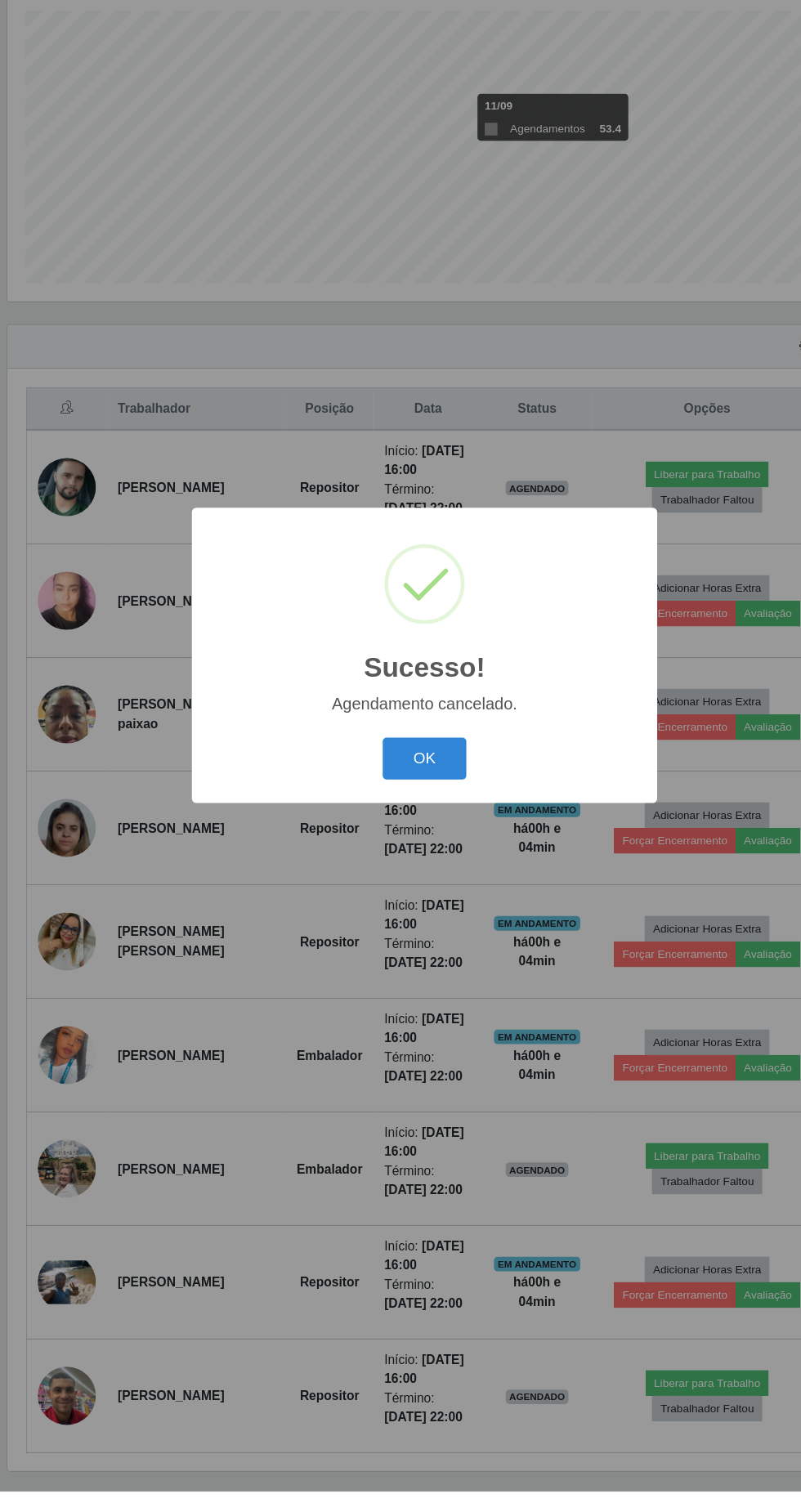
scroll to position [93, 0]
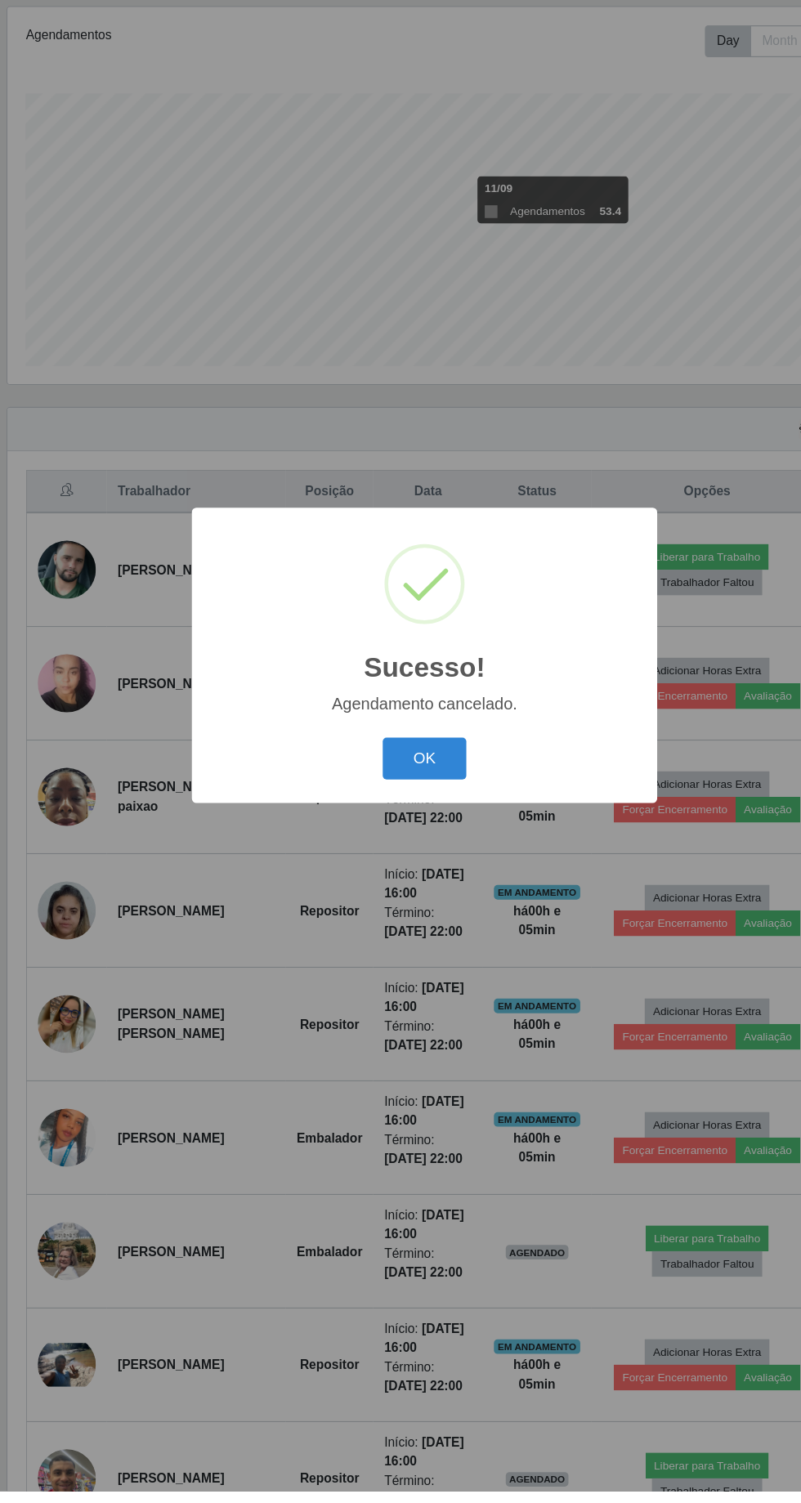
click at [415, 864] on button "OK" at bounding box center [401, 845] width 76 height 38
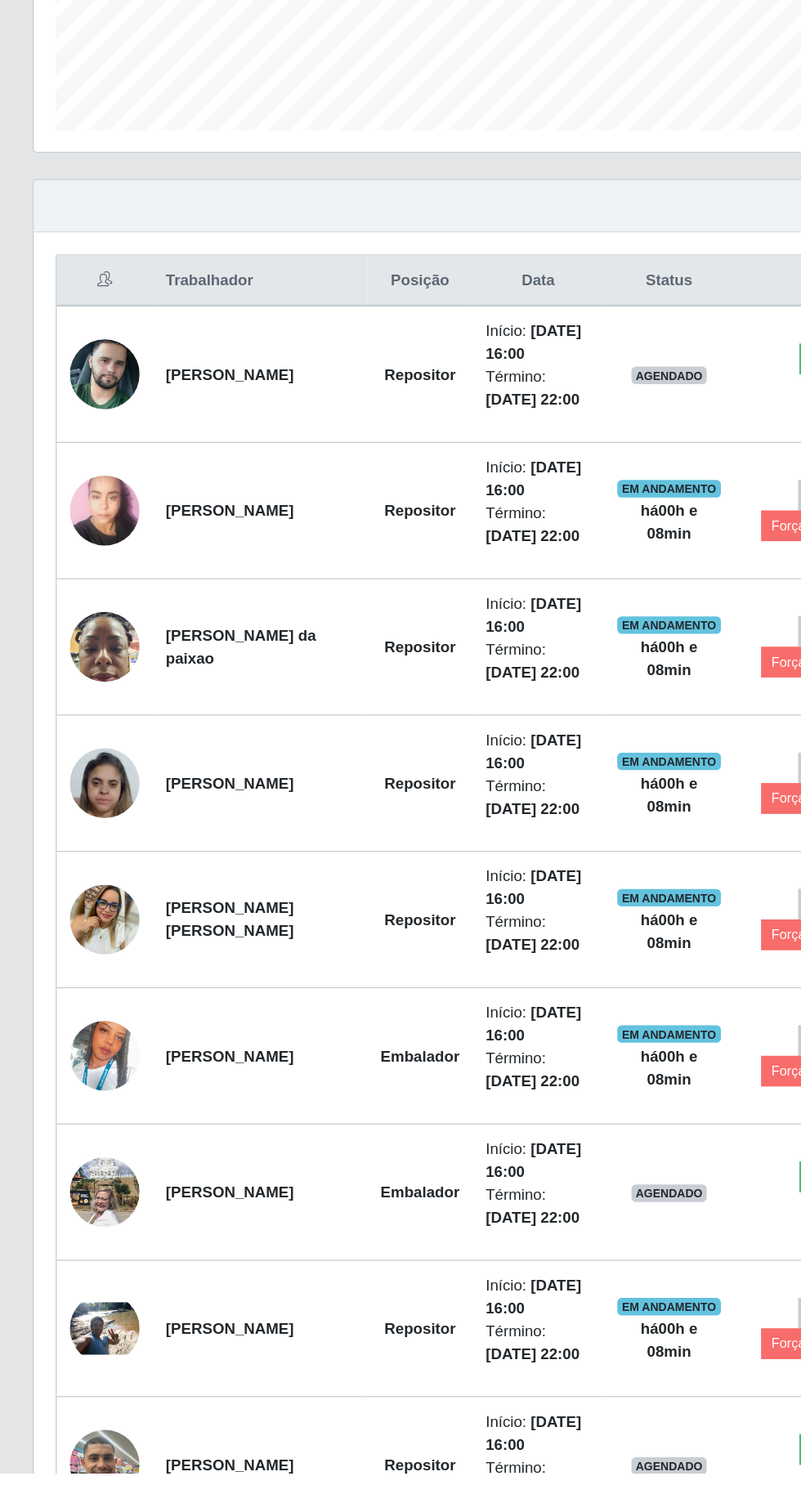
scroll to position [10, 0]
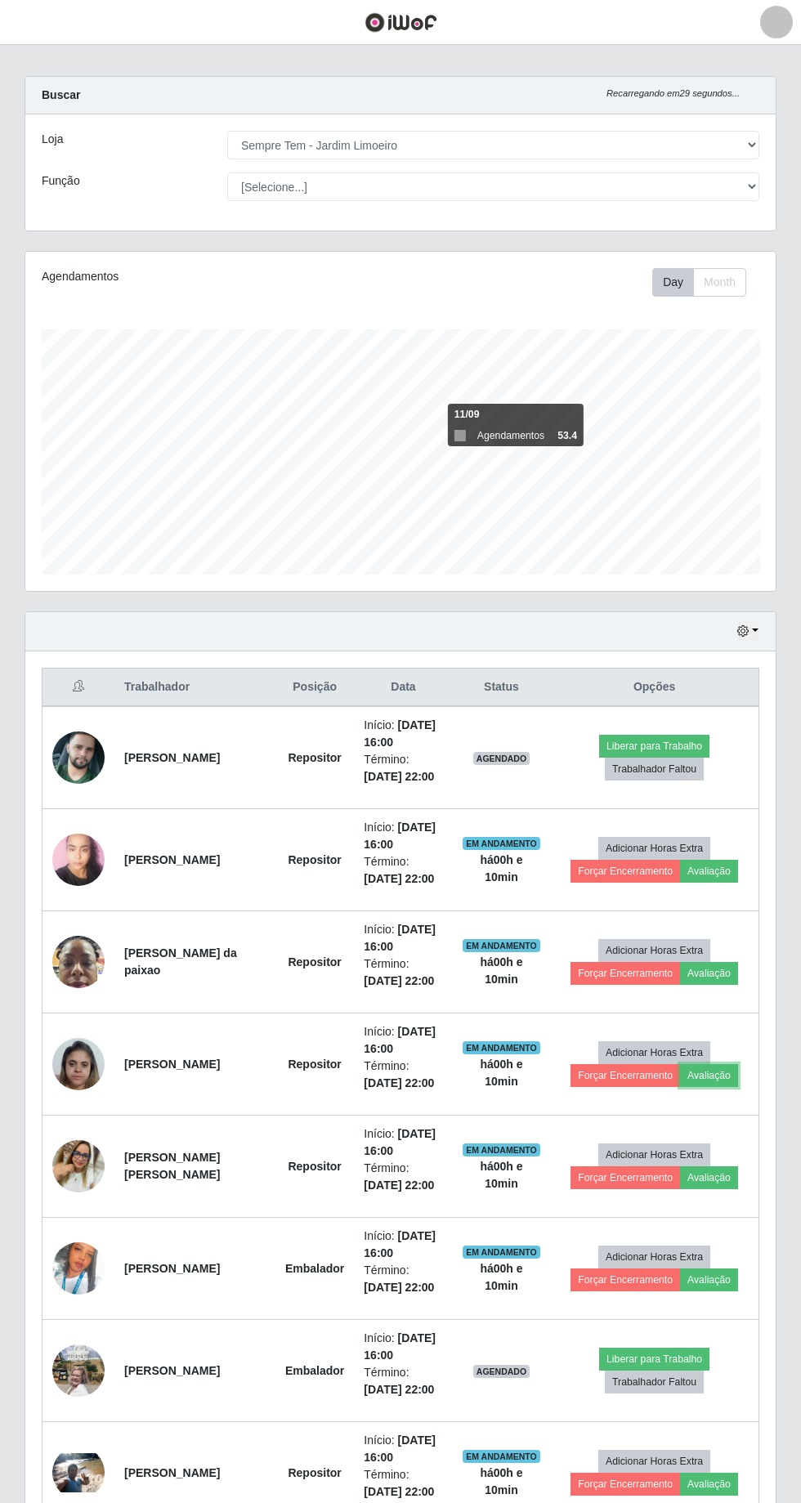
click at [713, 1064] on button "Avaliação" at bounding box center [709, 1075] width 58 height 23
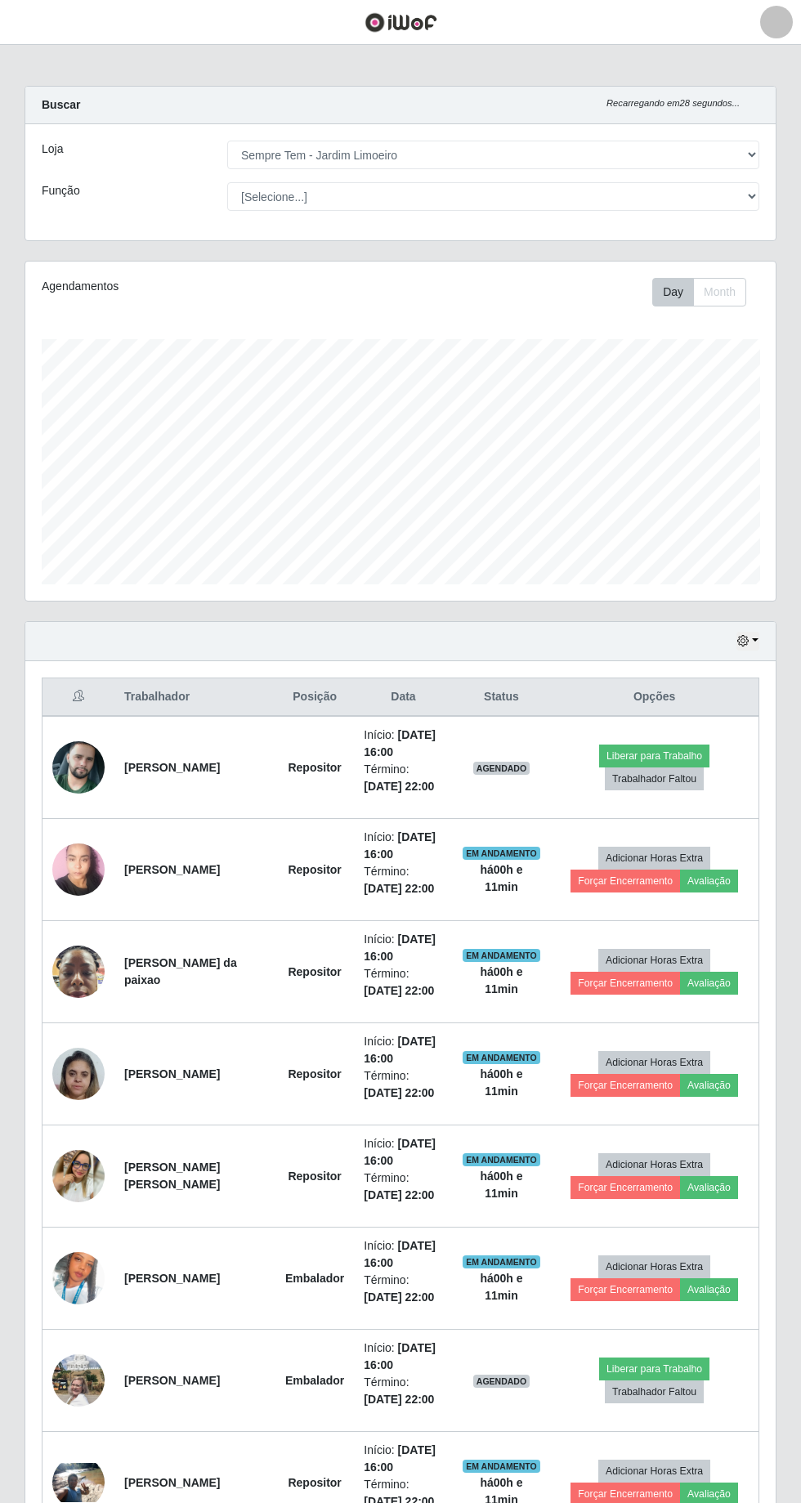
select select "508"
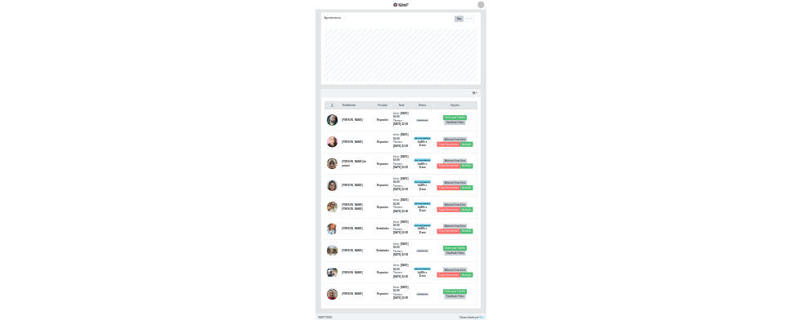
scroll to position [338, 750]
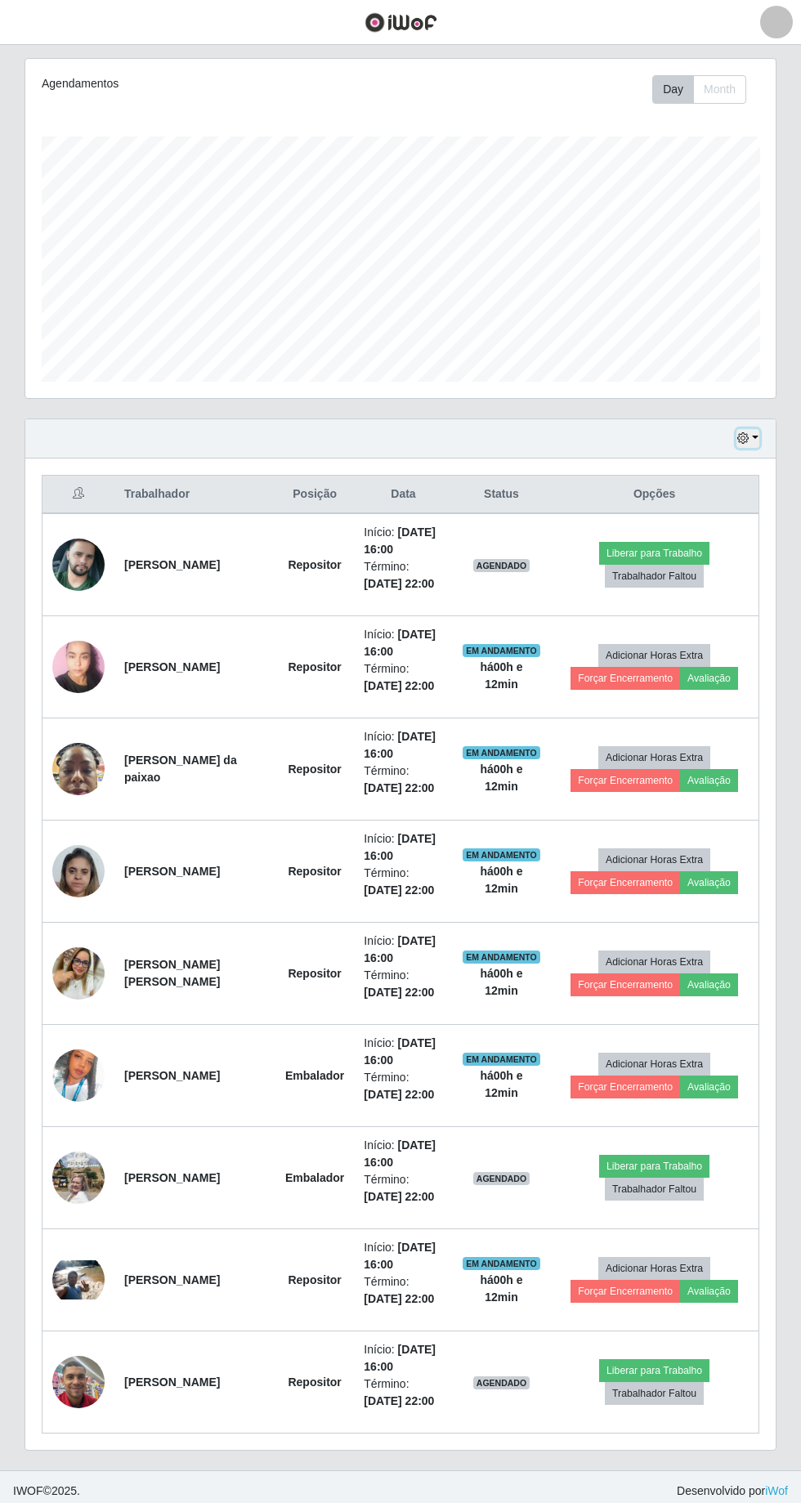
click at [744, 429] on button "button" at bounding box center [747, 438] width 23 height 19
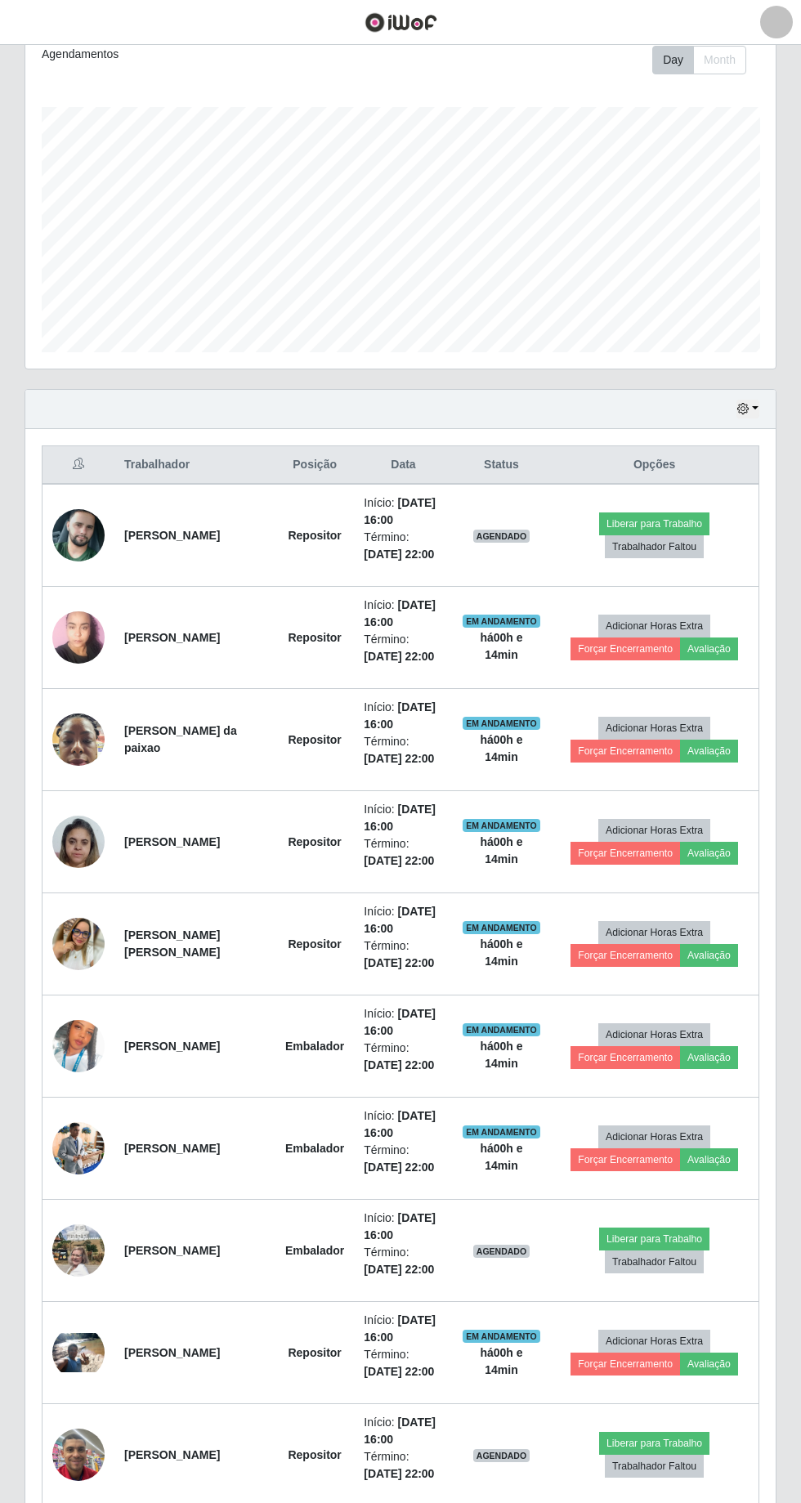
scroll to position [304, 0]
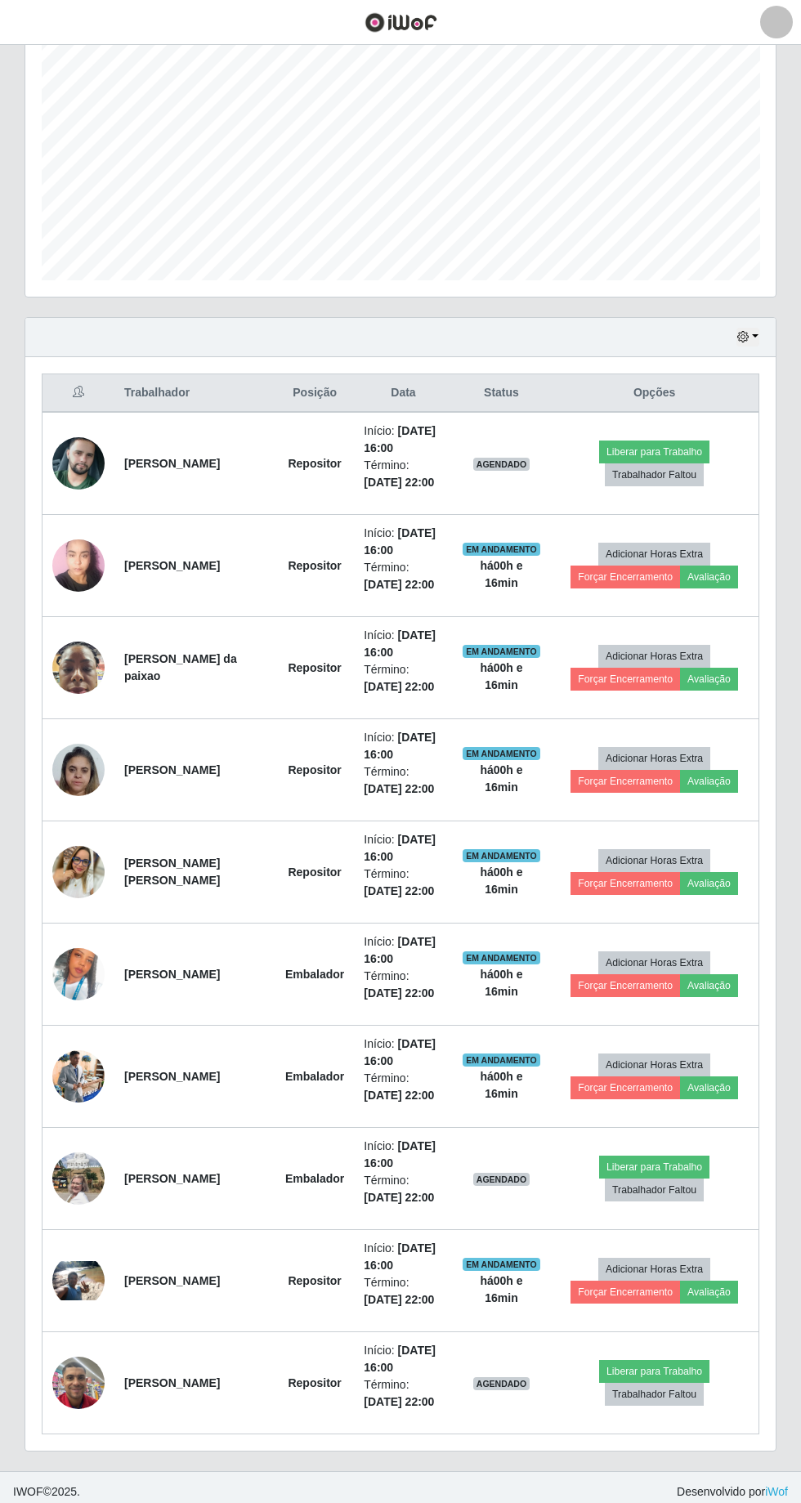
click at [751, 833] on td "Adicionar Horas Extra Forçar Encerramento Avaliação" at bounding box center [654, 872] width 208 height 102
click at [667, 1363] on button "Liberar para Trabalho" at bounding box center [654, 1371] width 110 height 23
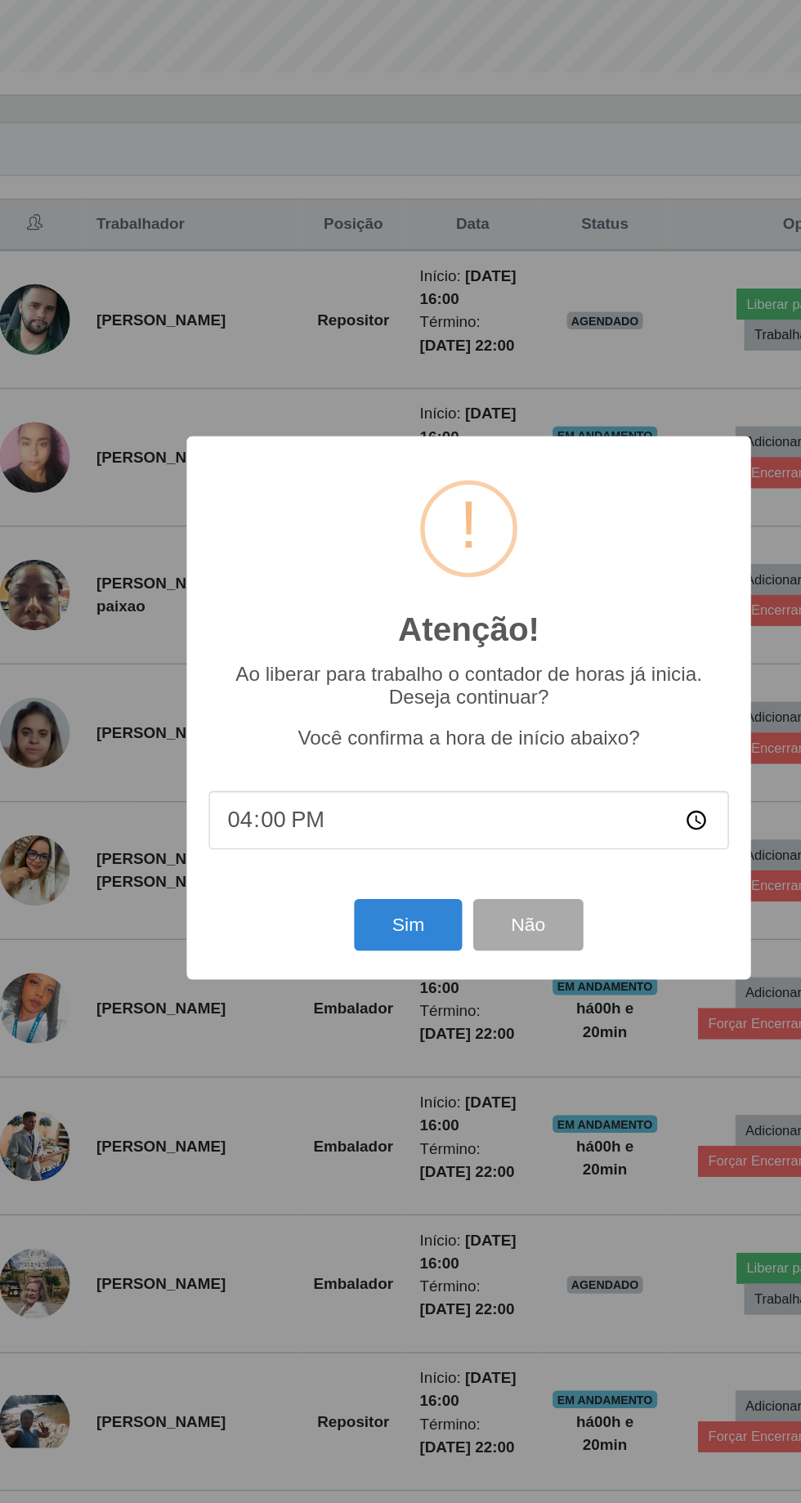
click at [350, 837] on input "16:00" at bounding box center [401, 834] width 386 height 43
type input "16:20"
click at [361, 919] on button "Sim" at bounding box center [355, 912] width 79 height 38
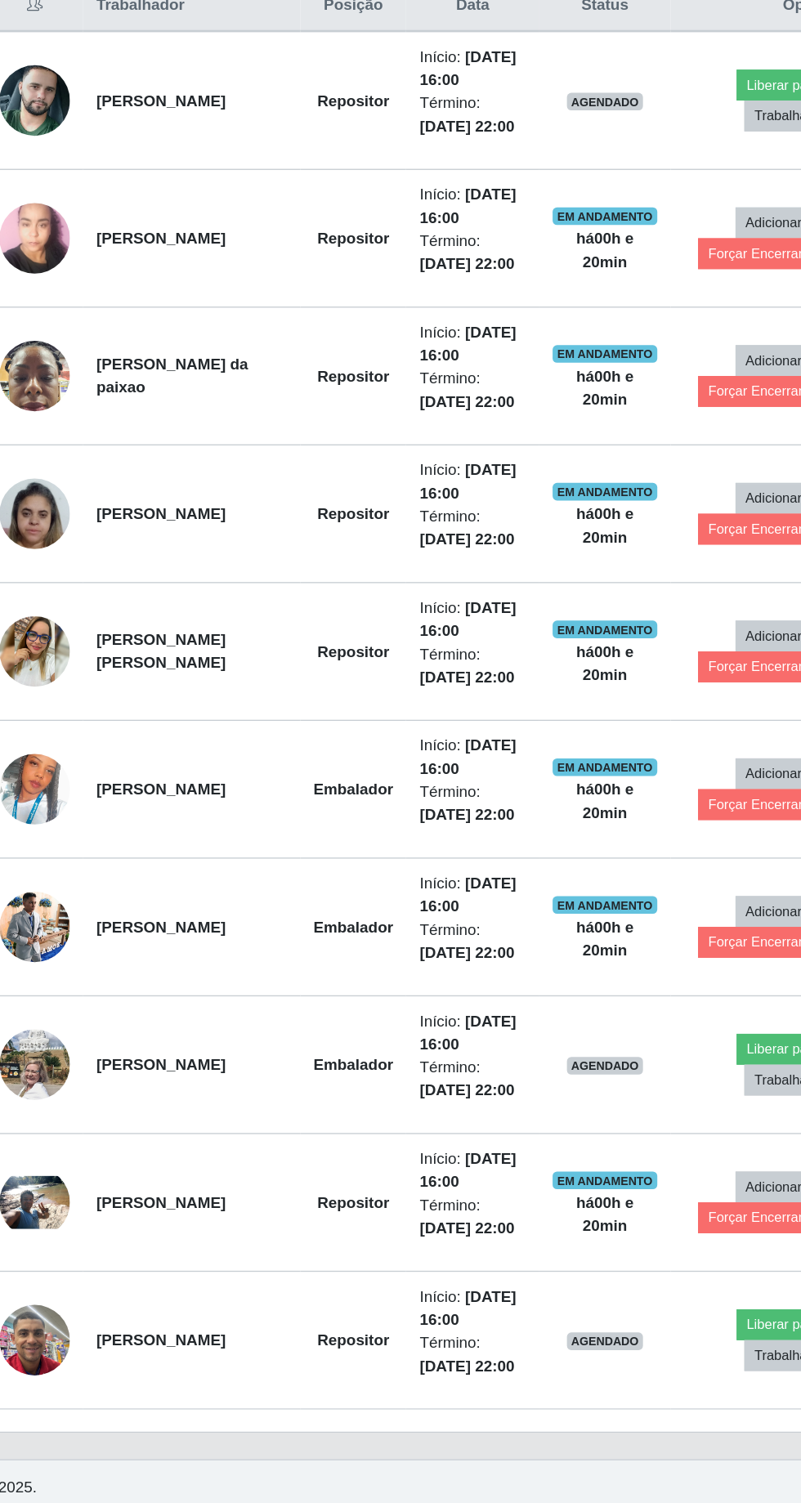
scroll to position [108, 0]
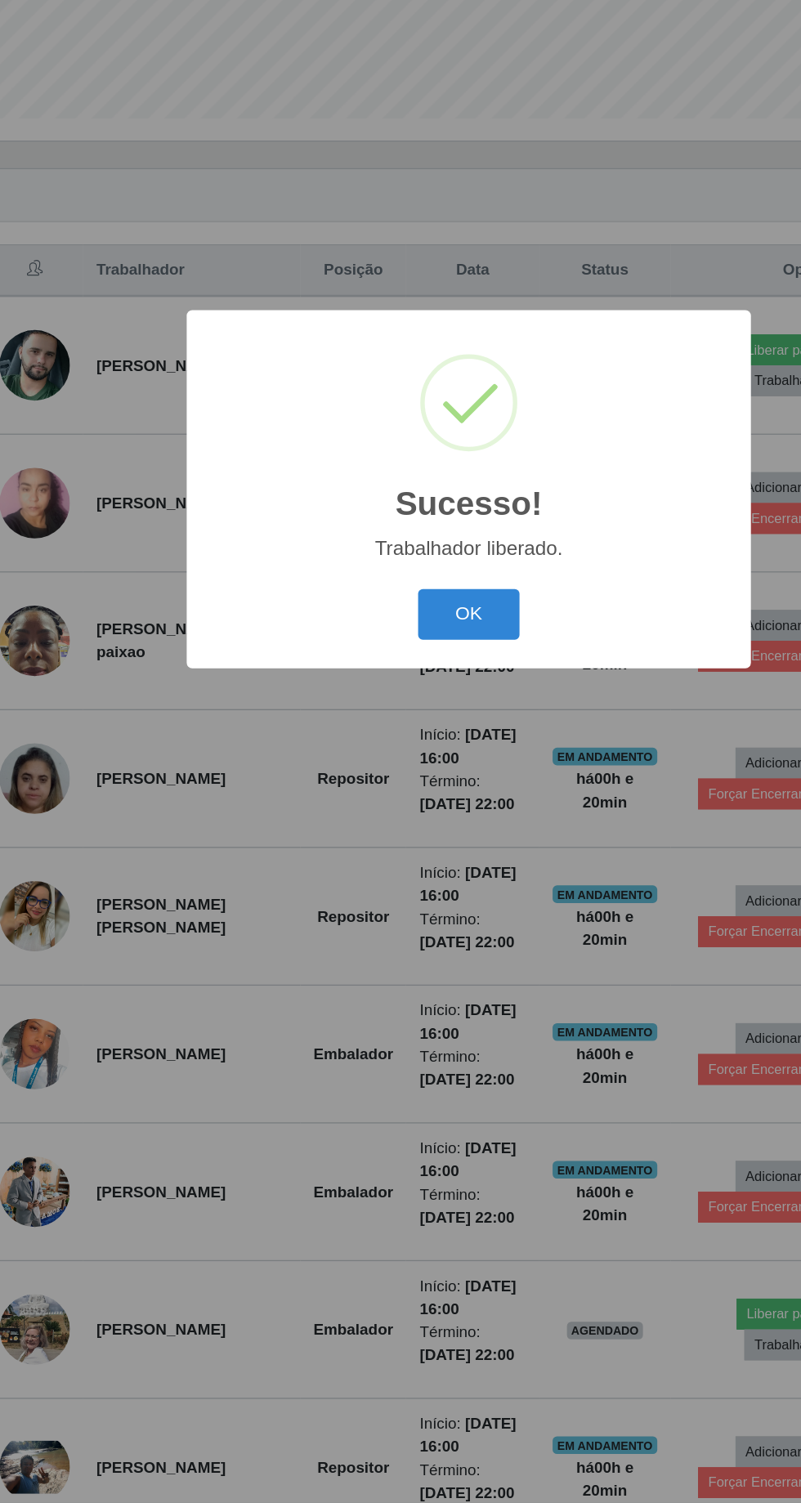
click at [430, 853] on button "OK" at bounding box center [401, 845] width 76 height 38
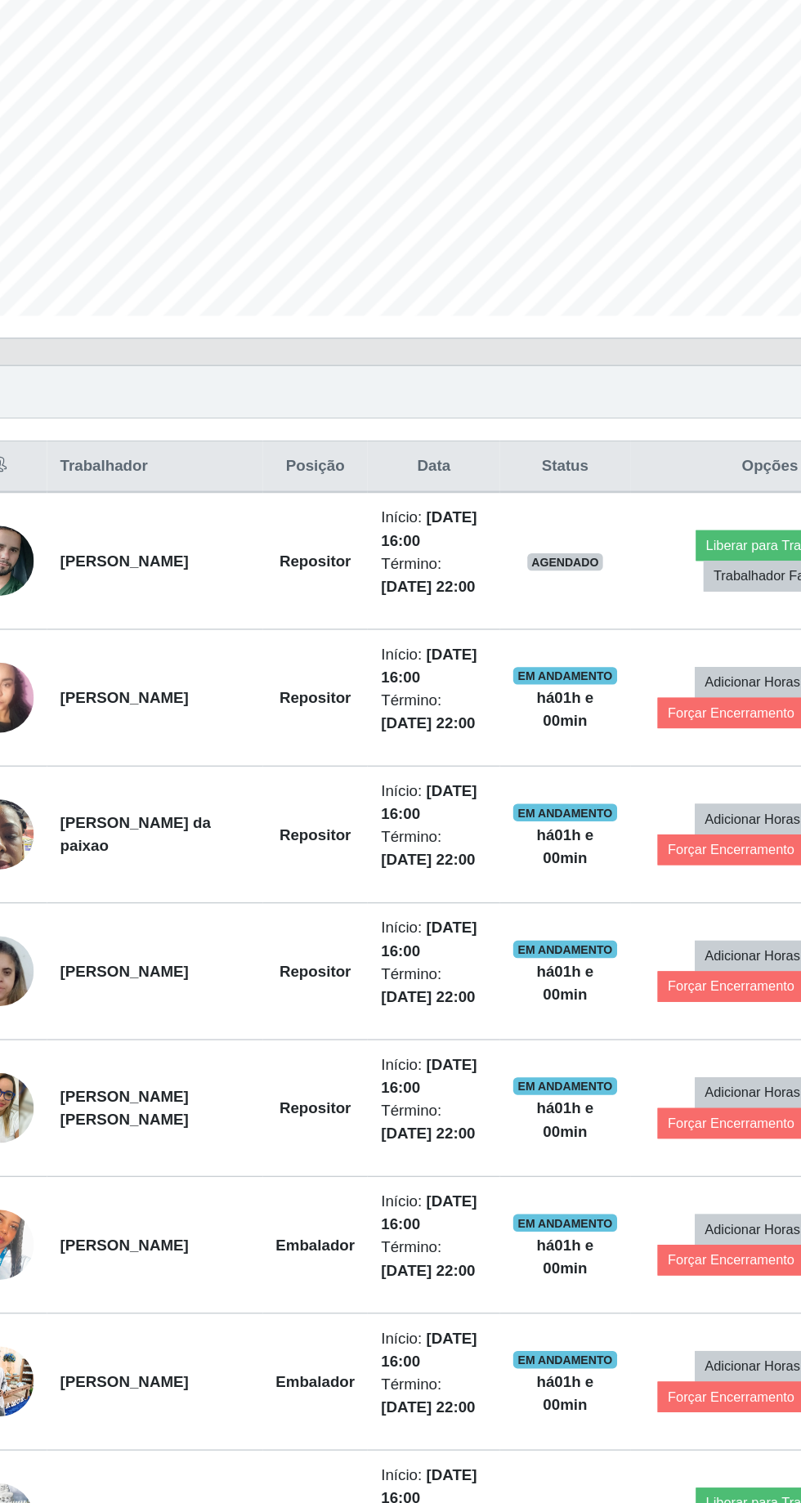
scroll to position [171, 0]
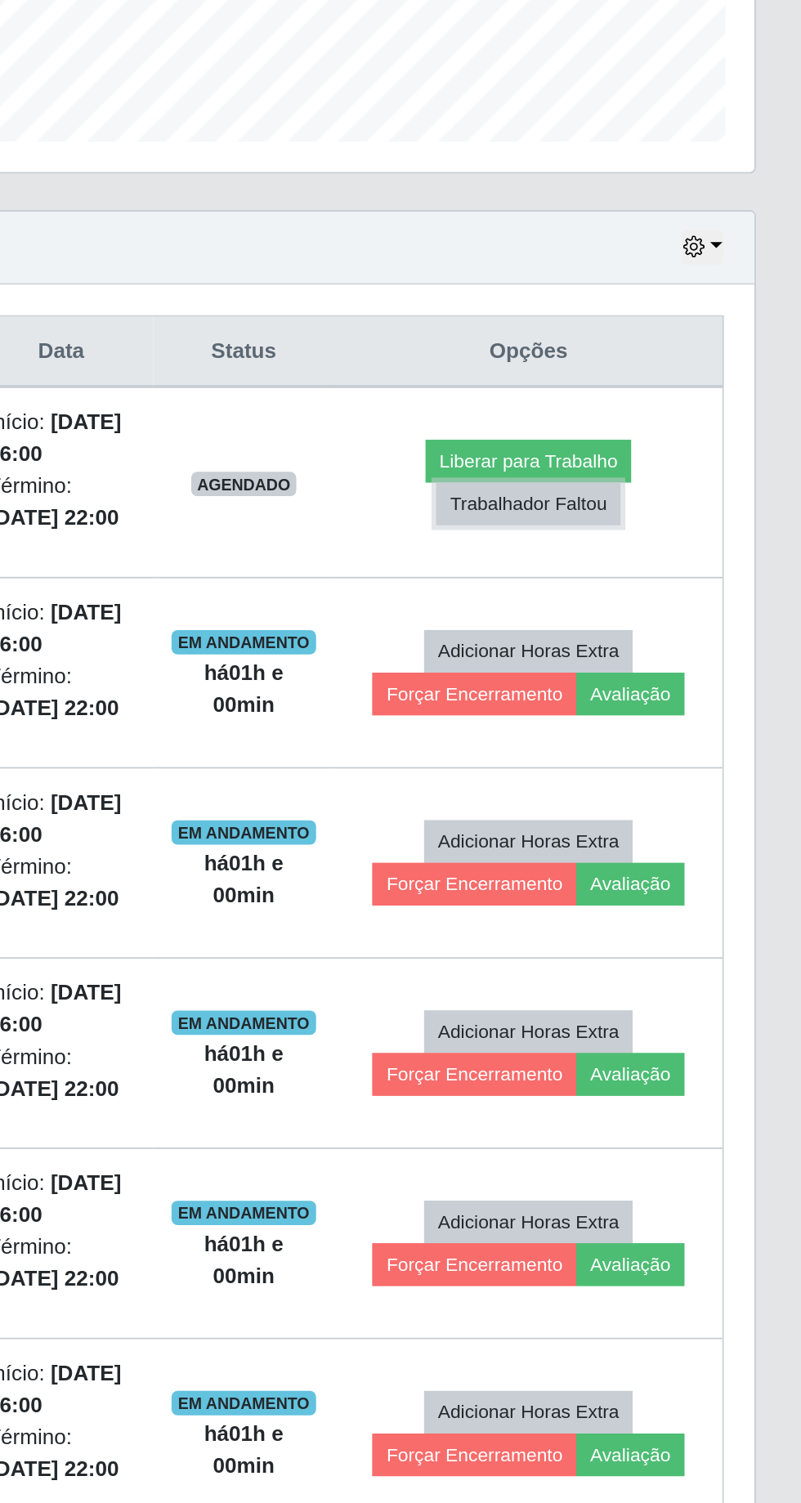
click at [652, 602] on button "Trabalhador Faltou" at bounding box center [654, 608] width 99 height 23
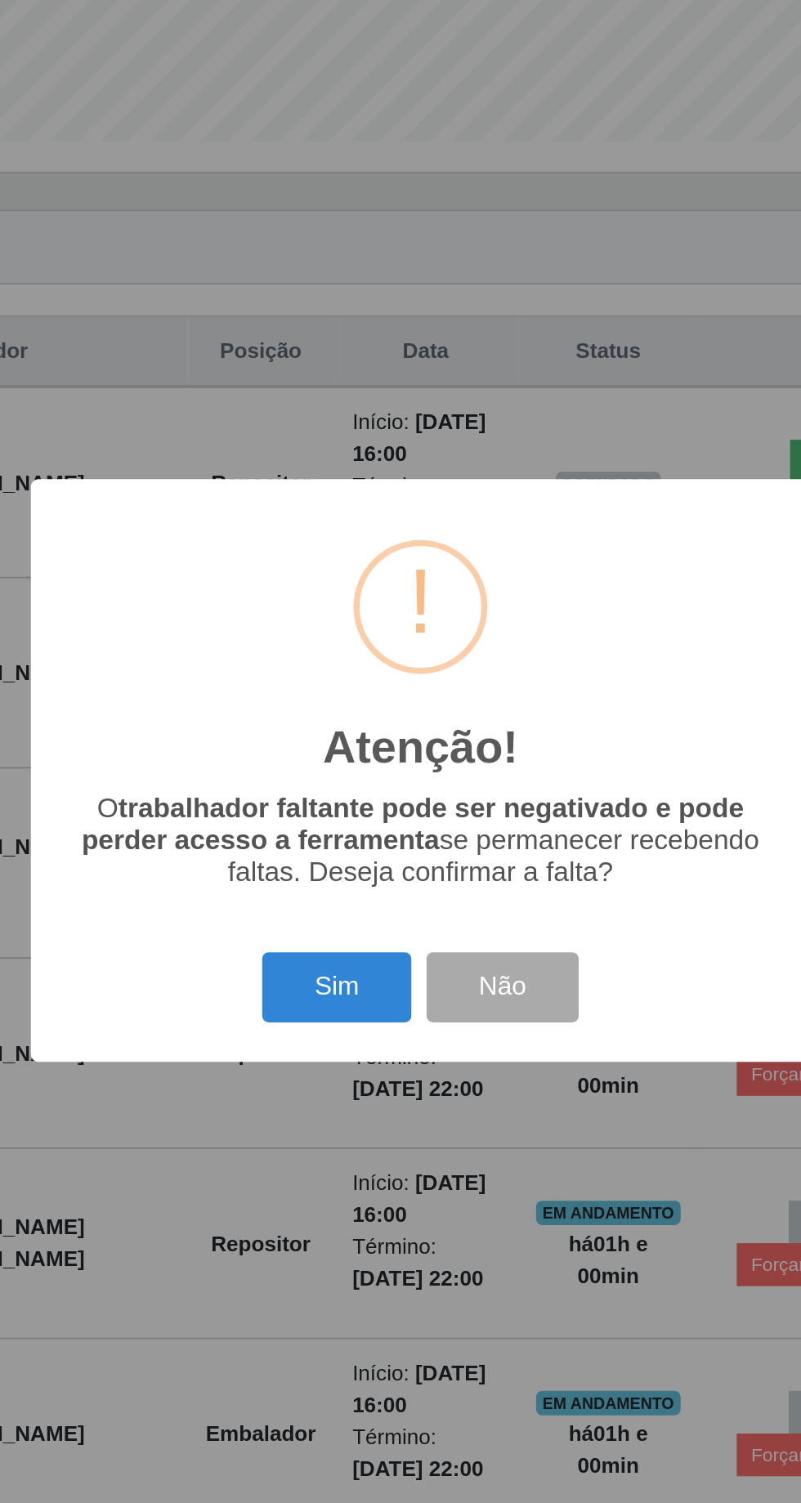
click at [367, 888] on button "Sim" at bounding box center [355, 868] width 79 height 38
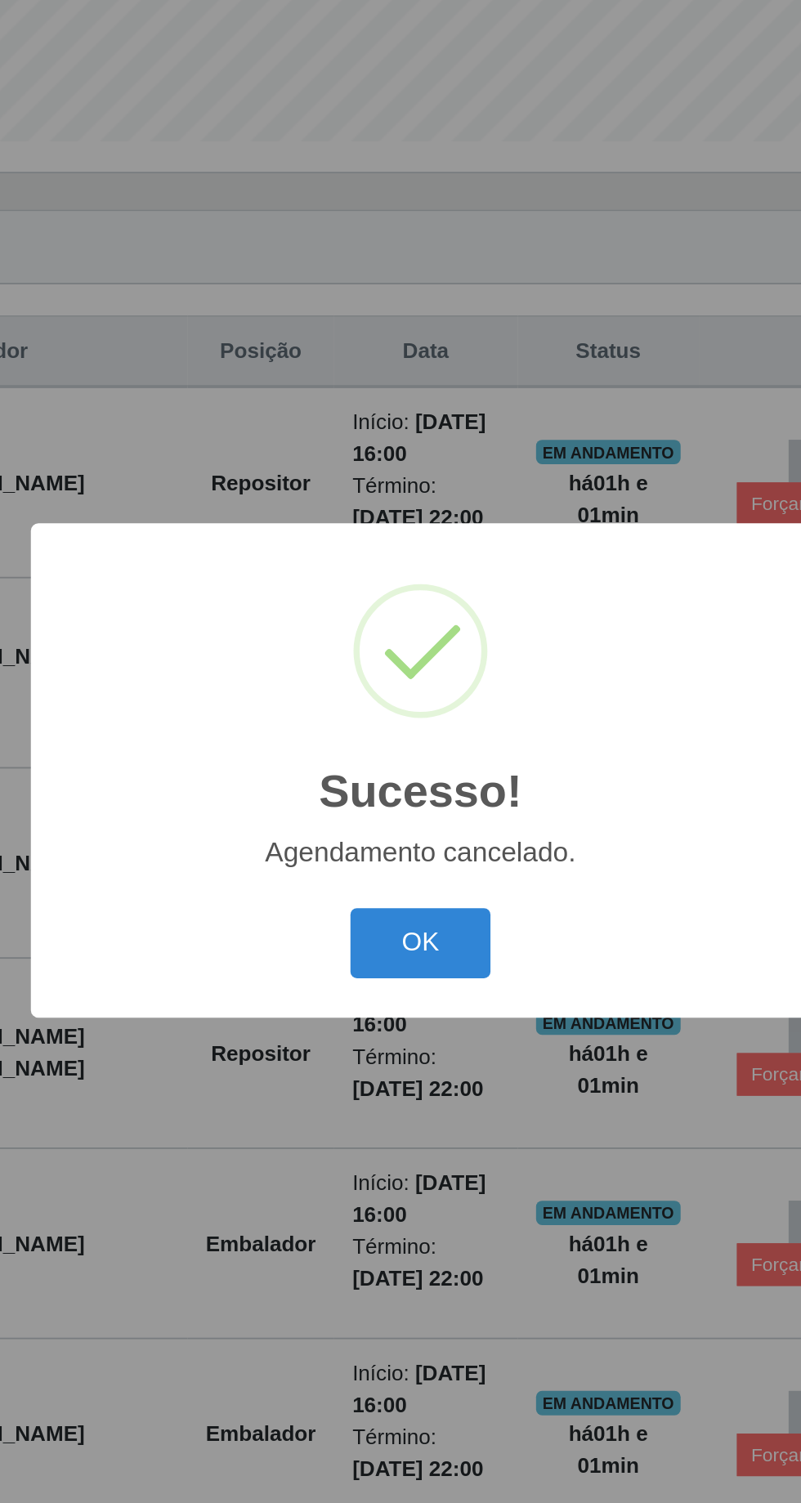
scroll to position [93, 0]
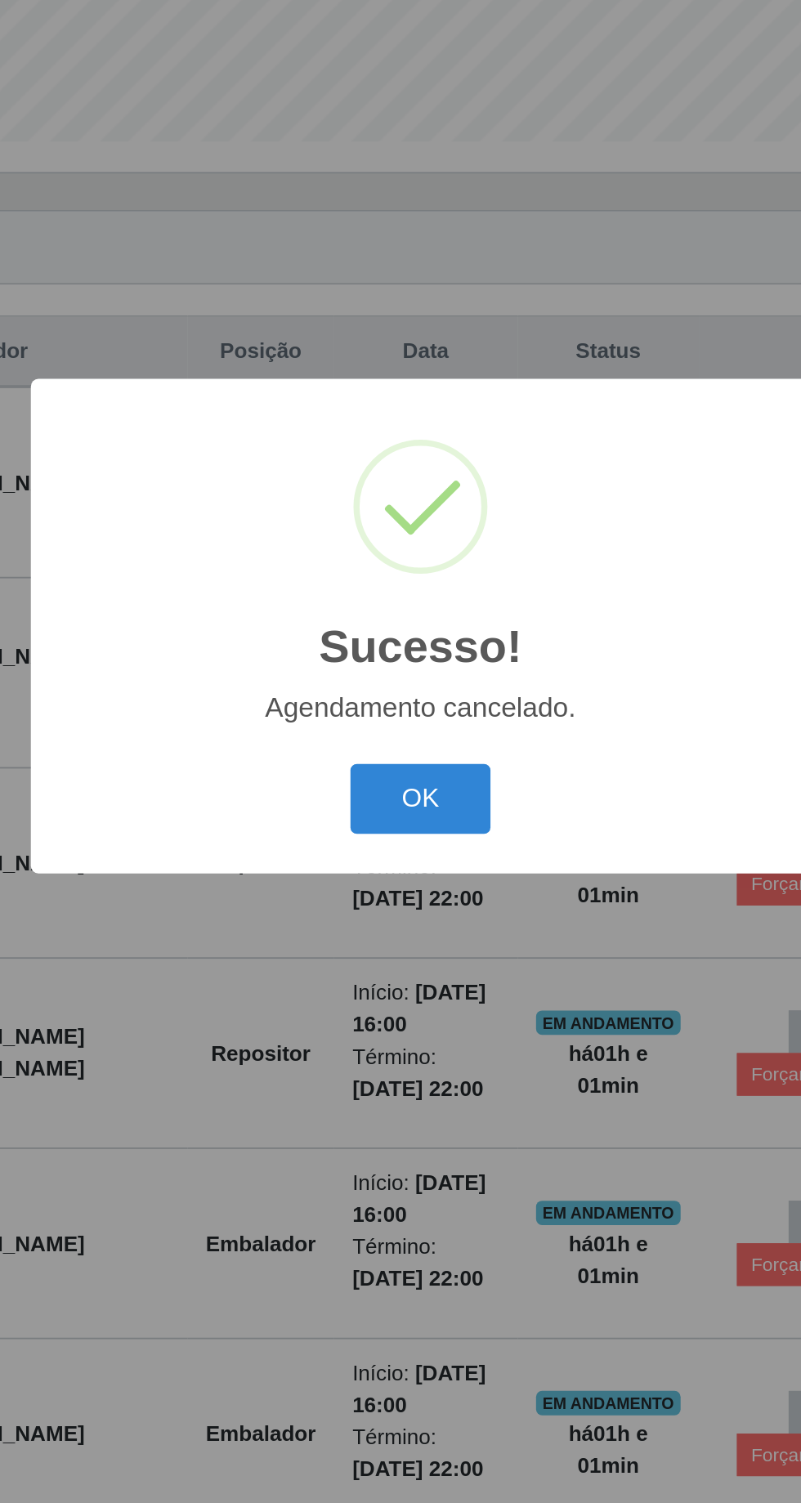
click at [384, 864] on button "OK" at bounding box center [401, 845] width 76 height 38
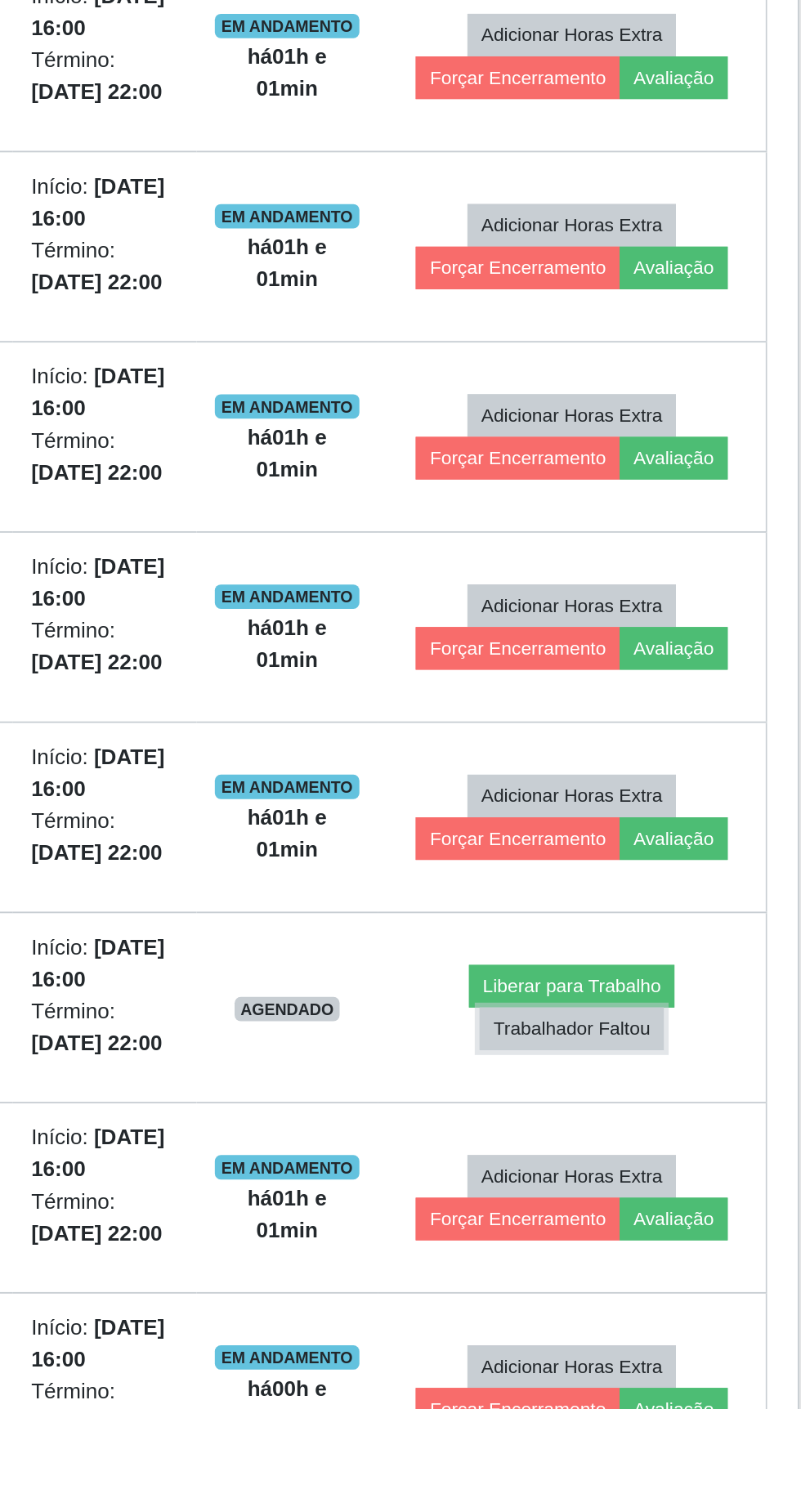
click at [636, 1297] on button "Trabalhador Faltou" at bounding box center [654, 1298] width 99 height 23
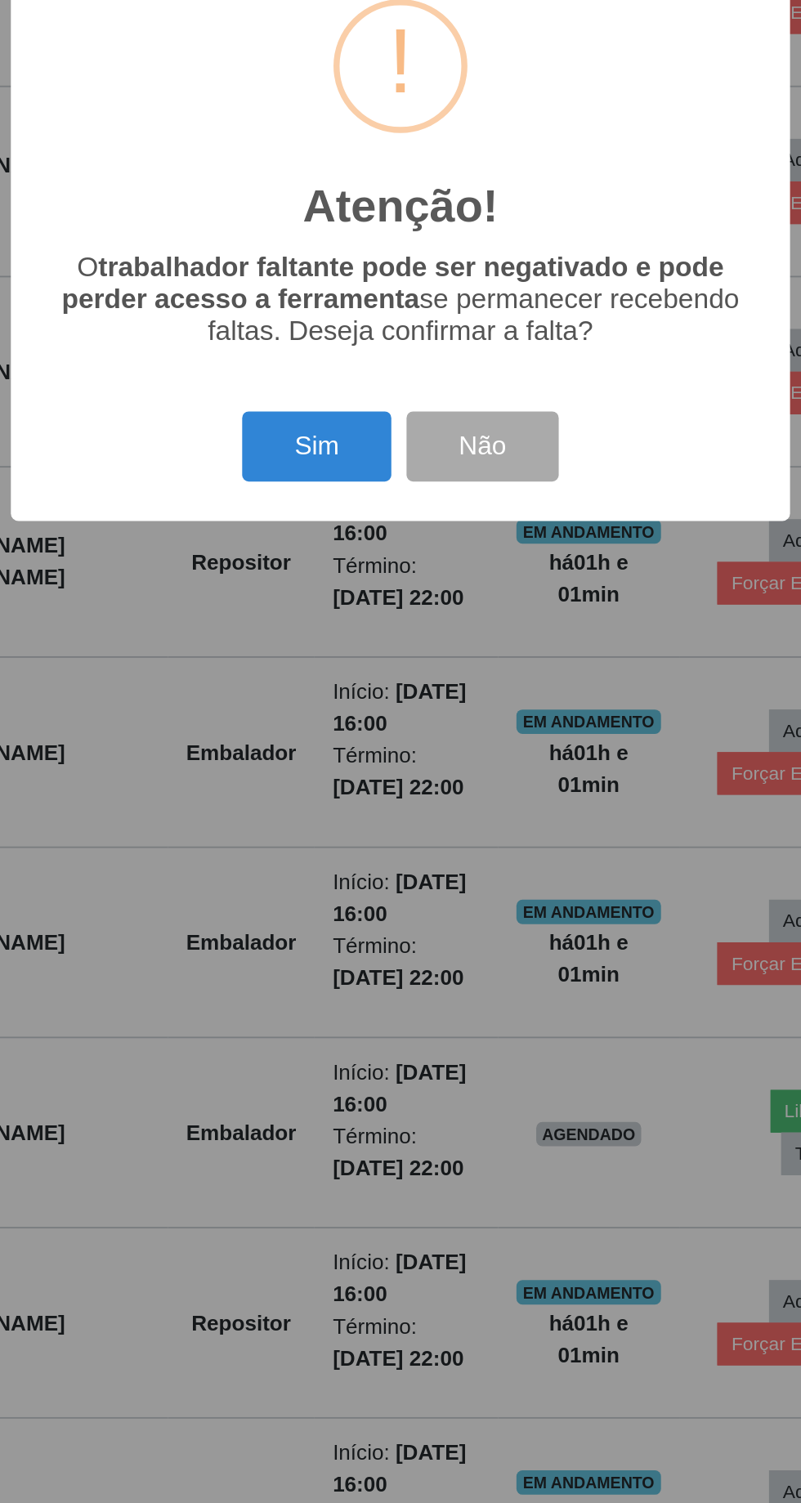
scroll to position [144, 0]
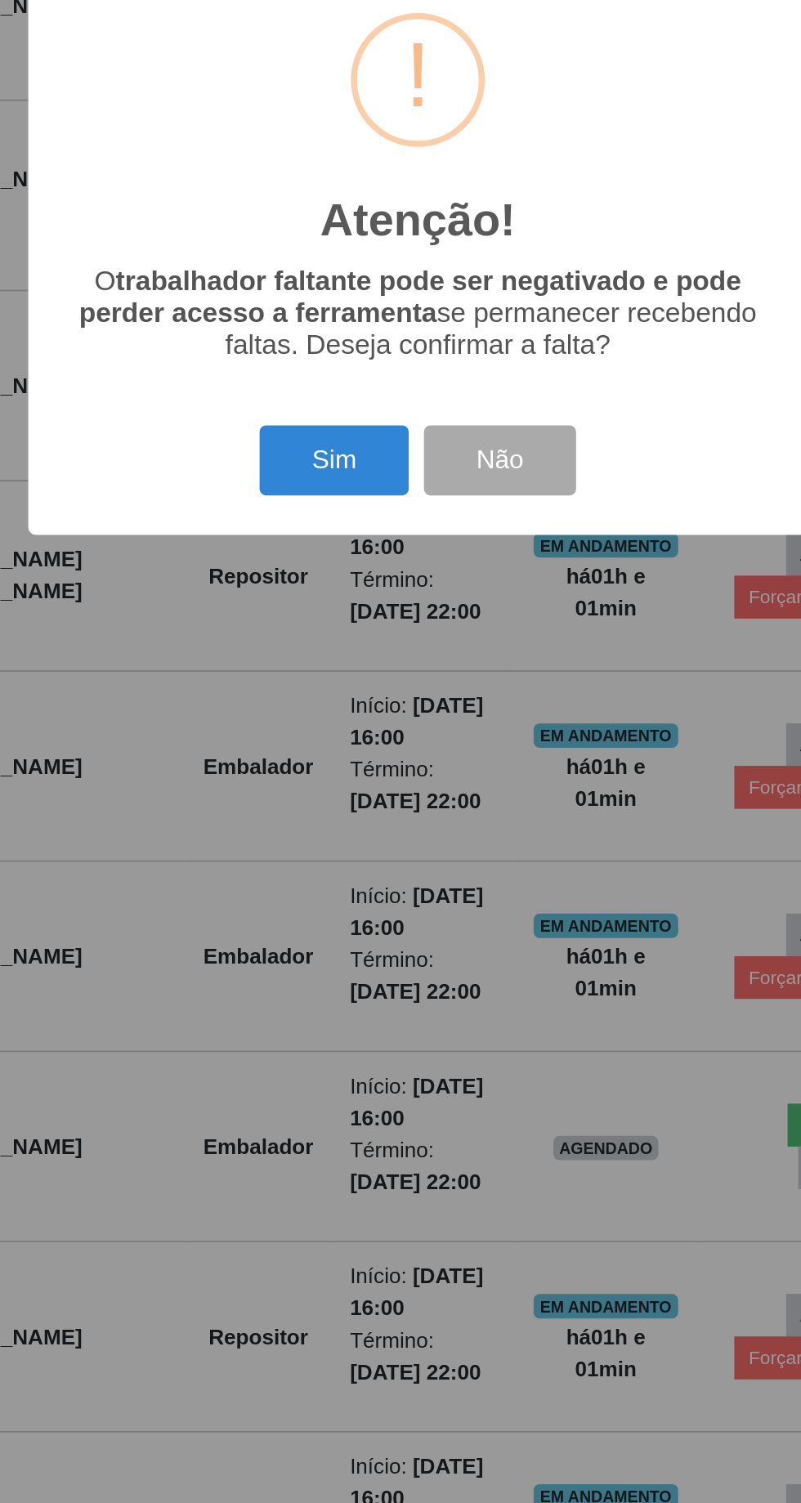
click at [350, 878] on button "Sim" at bounding box center [355, 868] width 79 height 38
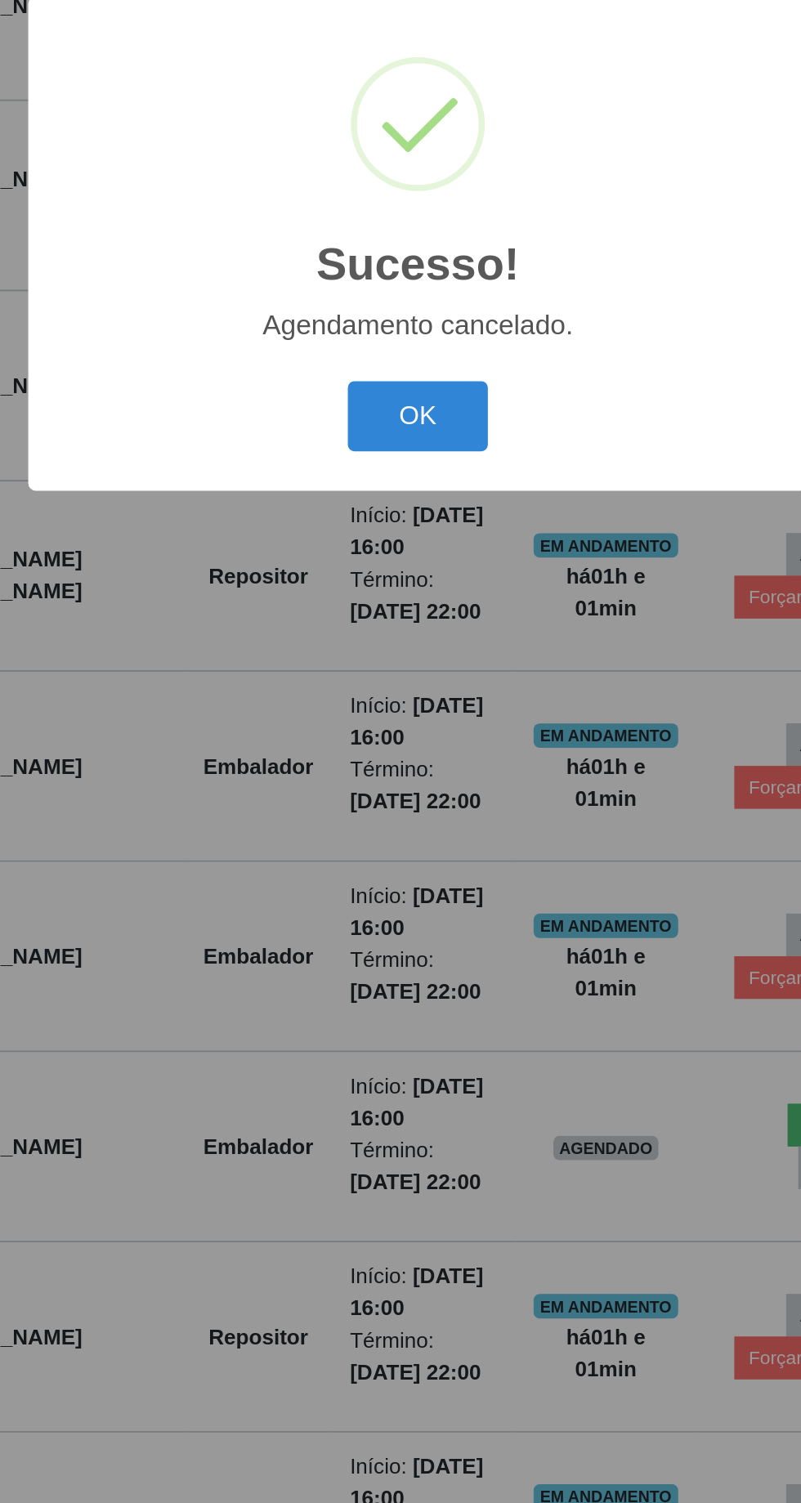
scroll to position [108, 0]
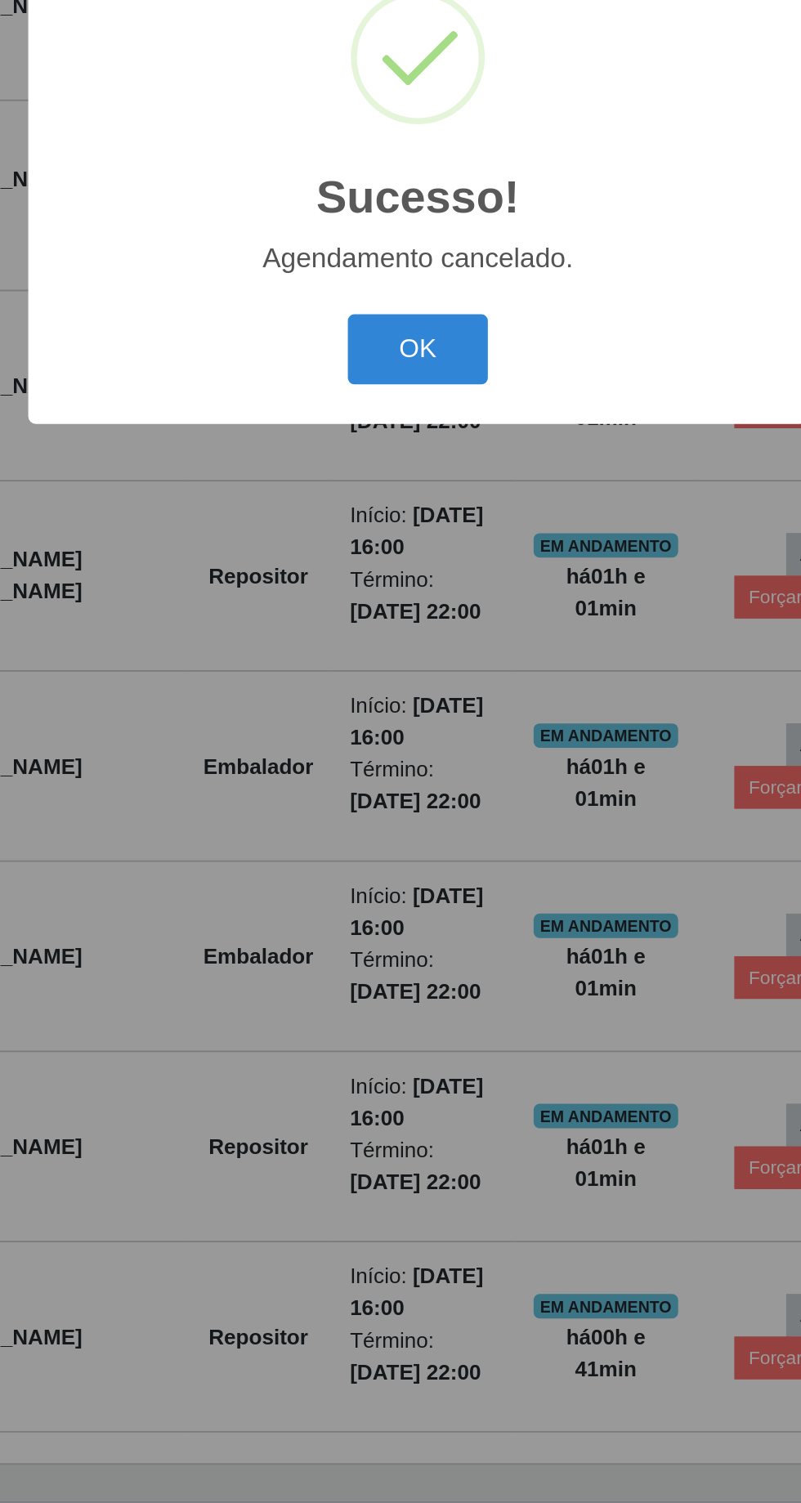
click at [392, 847] on button "OK" at bounding box center [401, 845] width 76 height 38
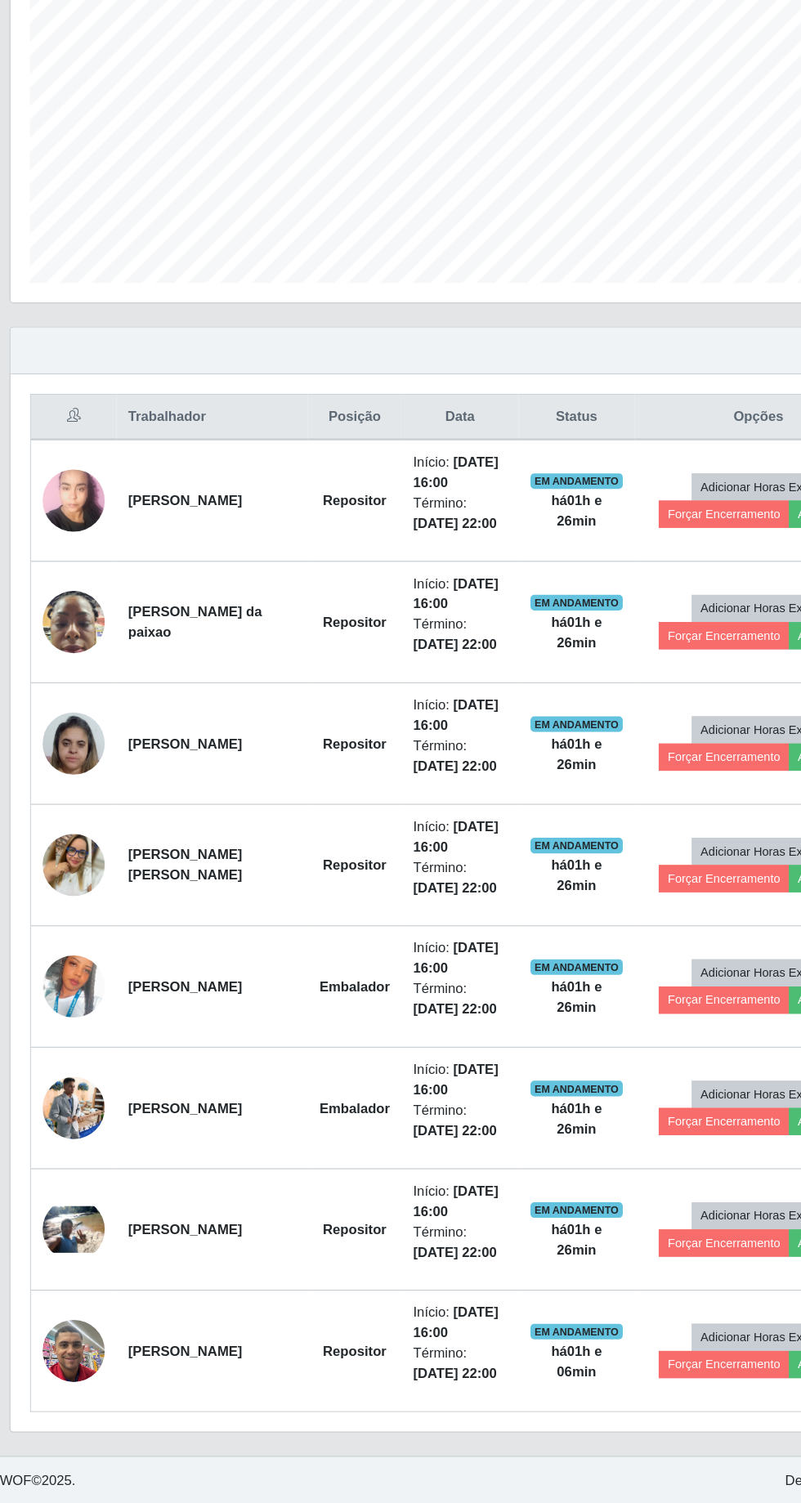
scroll to position [0, 0]
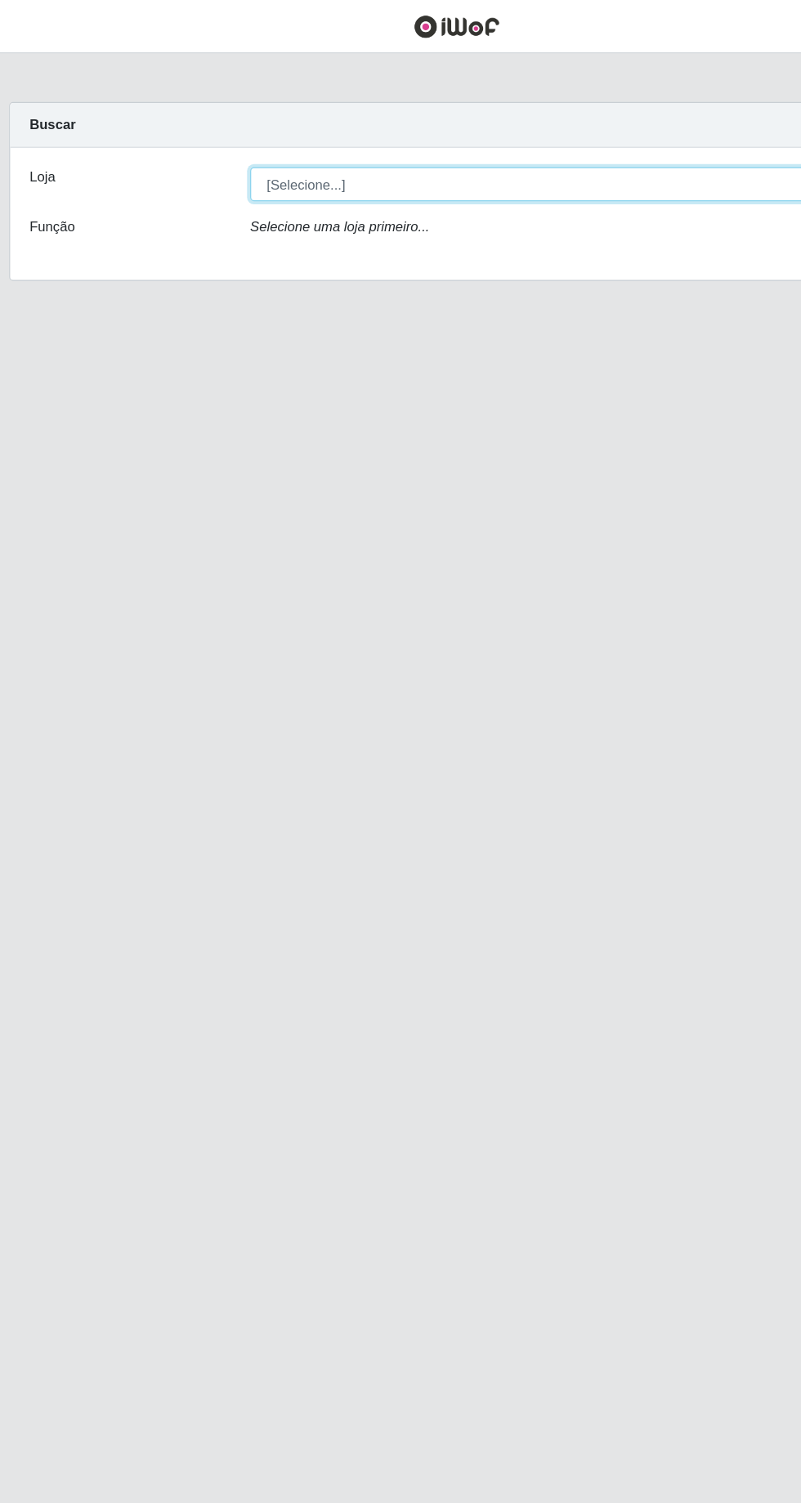
click at [279, 160] on select "[Selecione...] [GEOGRAPHIC_DATA] - [GEOGRAPHIC_DATA] - [GEOGRAPHIC_DATA] - [GEO…" at bounding box center [493, 155] width 532 height 29
select select "508"
click at [227, 141] on select "[Selecione...] [GEOGRAPHIC_DATA] - [GEOGRAPHIC_DATA] - [GEOGRAPHIC_DATA] - [GEO…" at bounding box center [493, 155] width 532 height 29
